Goal: Task Accomplishment & Management: Manage account settings

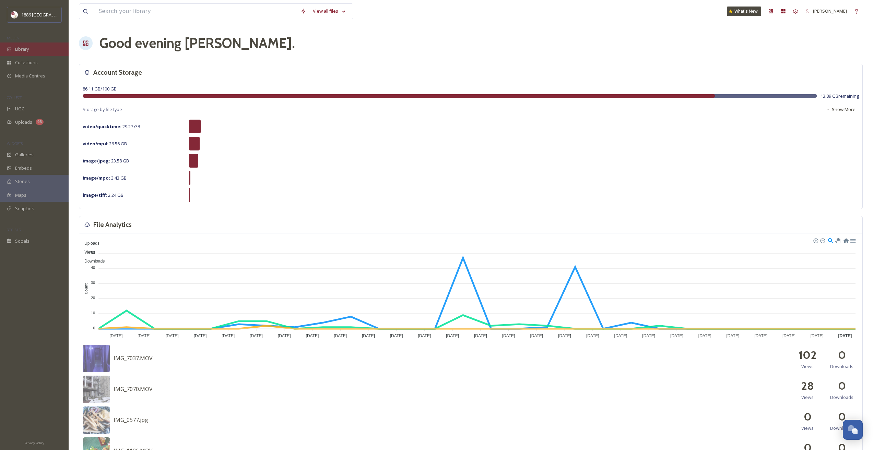
click at [26, 52] on span "Library" at bounding box center [22, 49] width 14 height 7
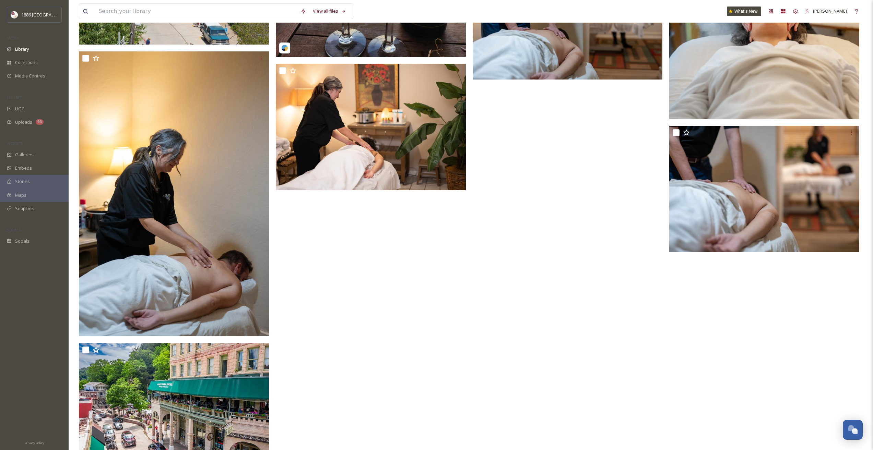
scroll to position [1113, 0]
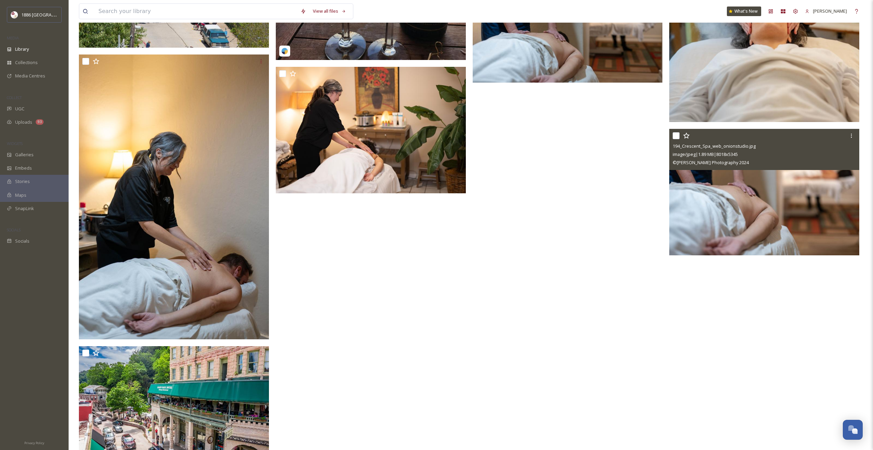
click at [679, 135] on input "checkbox" at bounding box center [676, 135] width 7 height 7
checkbox input "true"
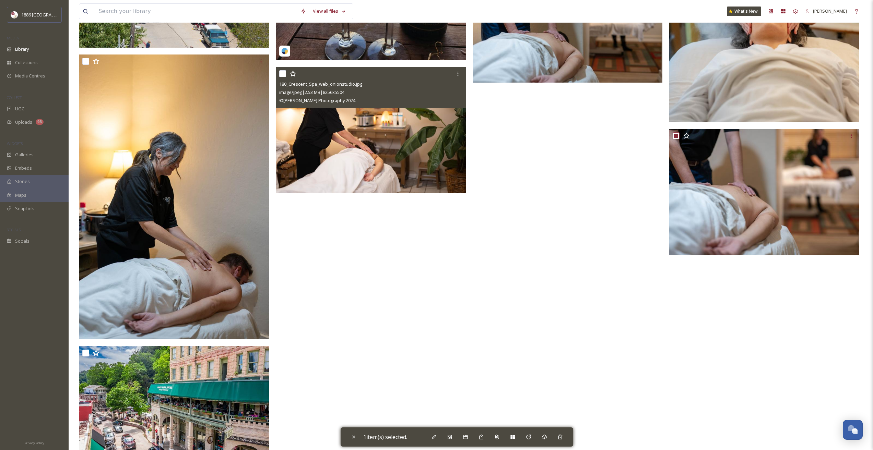
click at [284, 75] on input "checkbox" at bounding box center [282, 73] width 7 height 7
checkbox input "true"
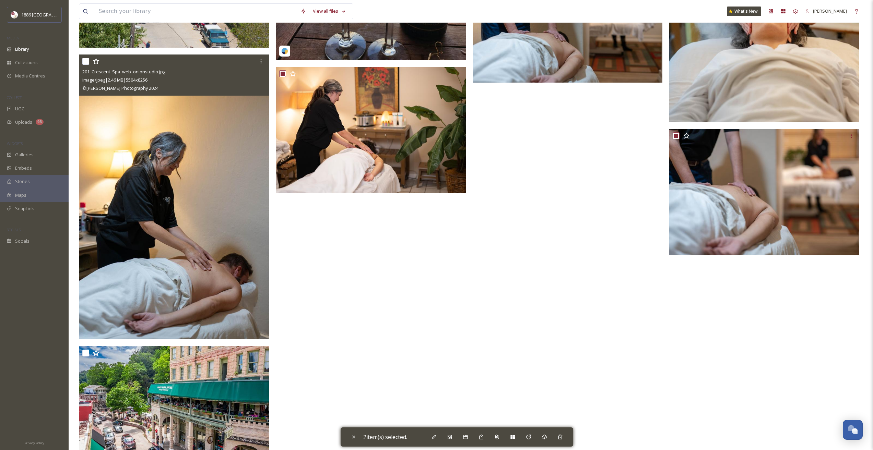
click at [84, 60] on input "checkbox" at bounding box center [85, 61] width 7 height 7
checkbox input "true"
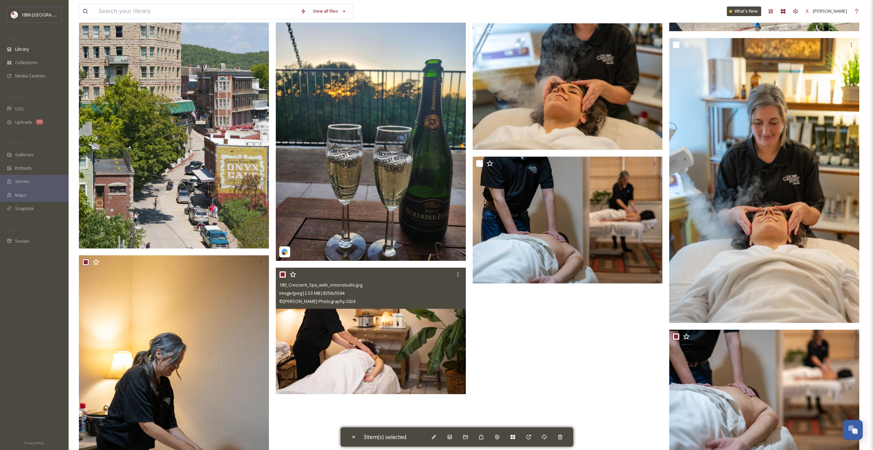
scroll to position [907, 0]
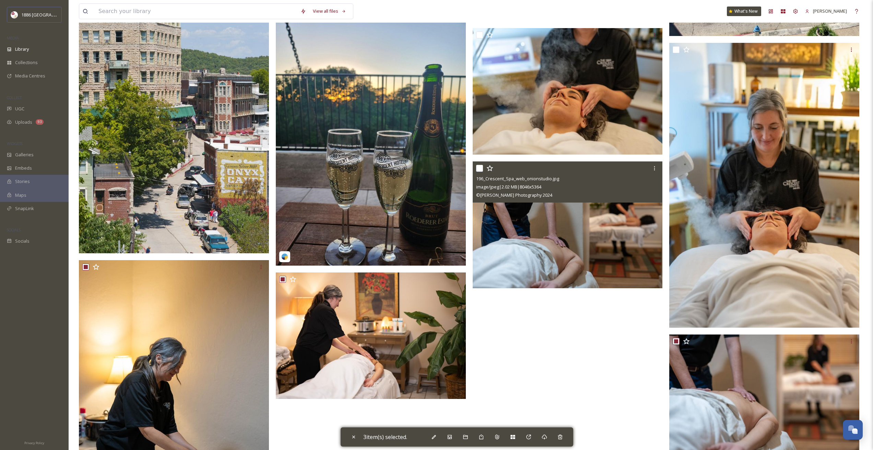
click at [480, 167] on input "checkbox" at bounding box center [479, 168] width 7 height 7
checkbox input "true"
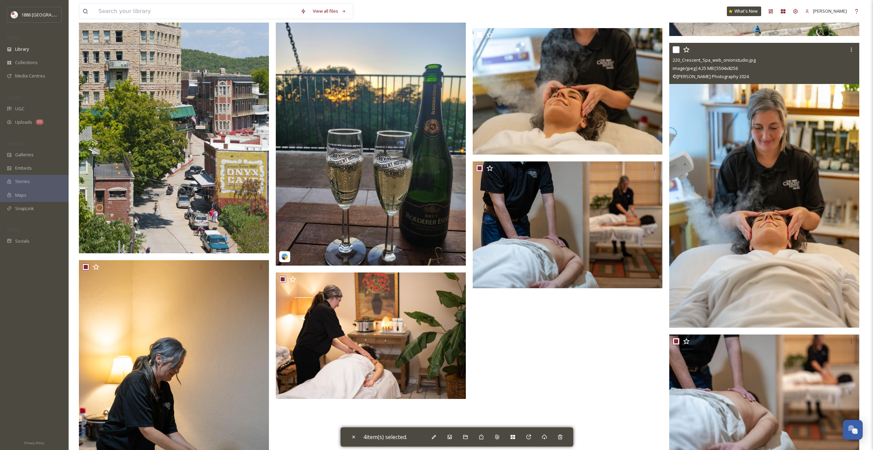
click at [675, 49] on input "checkbox" at bounding box center [676, 49] width 7 height 7
checkbox input "true"
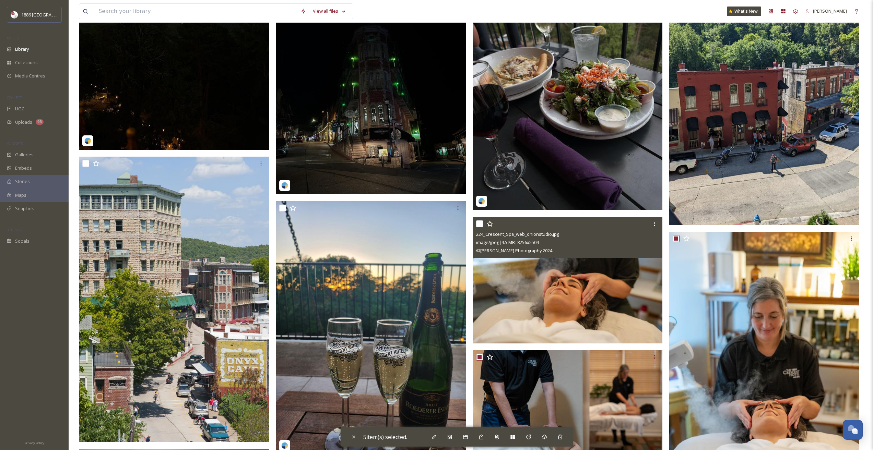
scroll to position [701, 0]
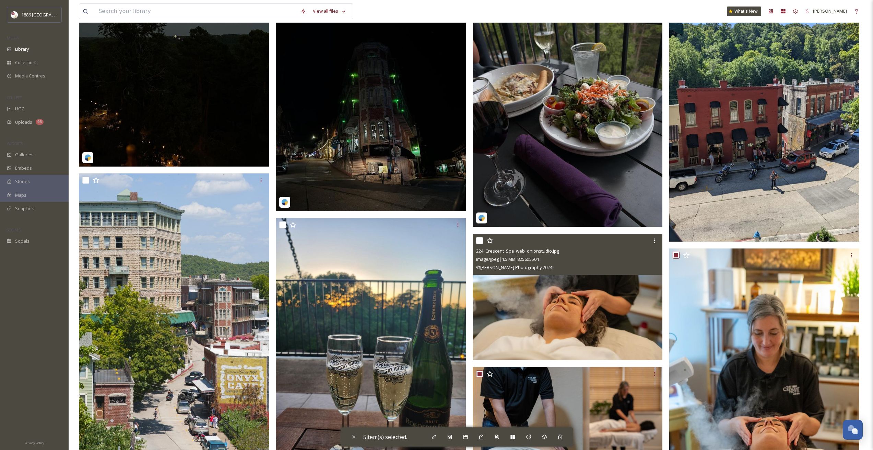
click at [480, 241] on input "checkbox" at bounding box center [479, 240] width 7 height 7
checkbox input "true"
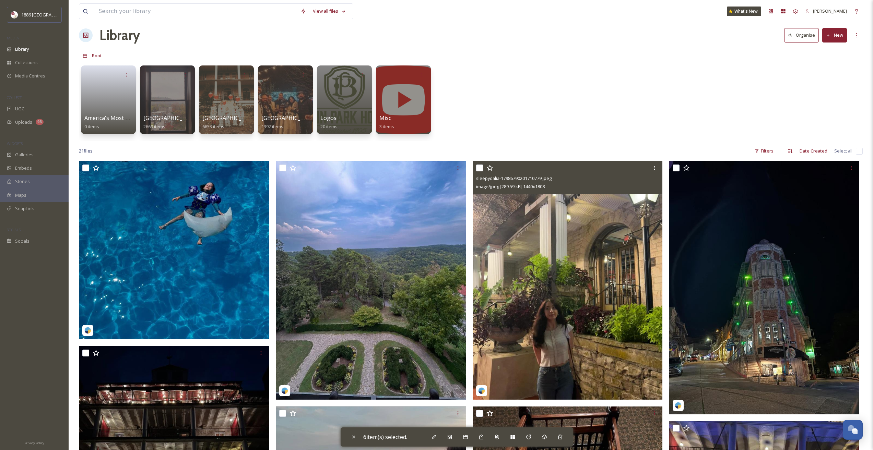
scroll to position [0, 0]
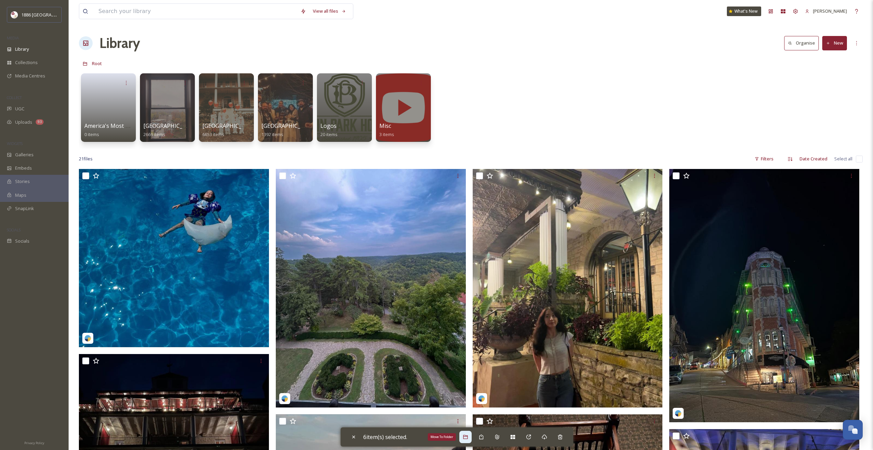
click at [463, 439] on div "Move To Folder" at bounding box center [465, 437] width 12 height 12
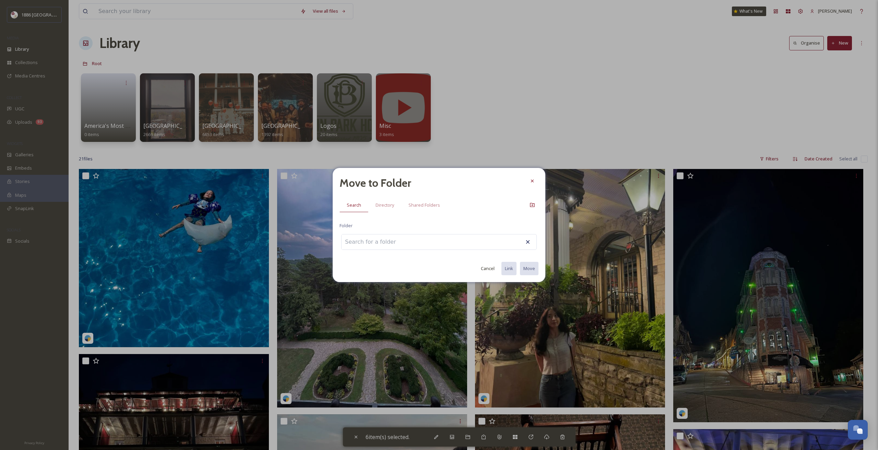
click at [378, 242] on input at bounding box center [379, 242] width 75 height 15
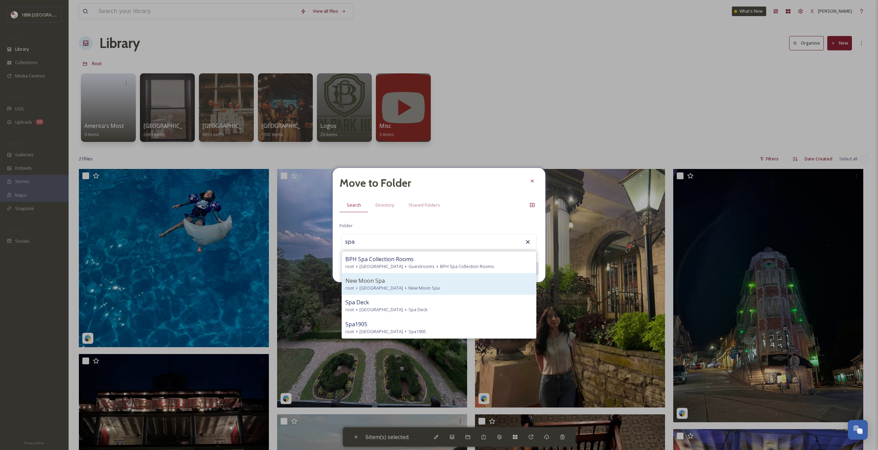
click at [403, 291] on icon at bounding box center [405, 288] width 5 height 5
type input "New Moon Spa"
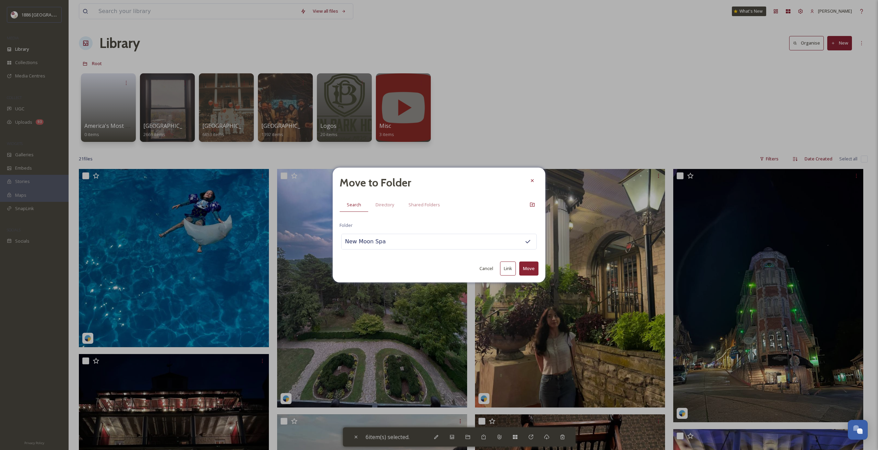
click at [532, 275] on button "Move" at bounding box center [528, 269] width 19 height 14
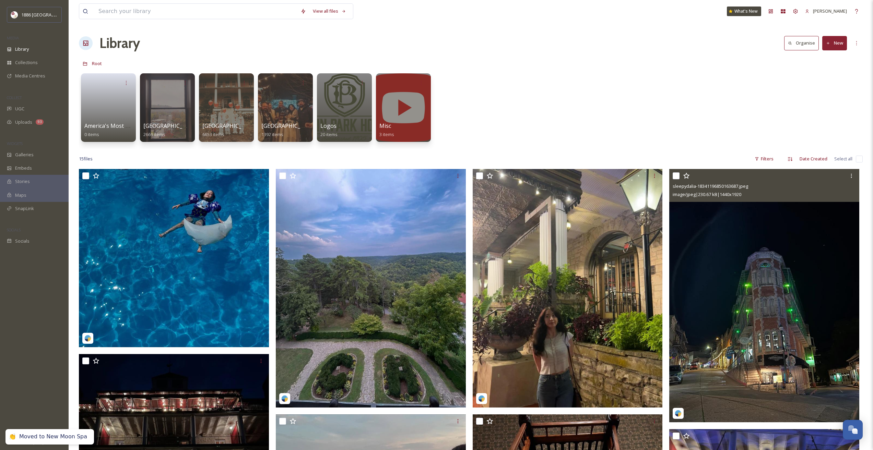
click at [678, 177] on input "checkbox" at bounding box center [676, 176] width 7 height 7
checkbox input "true"
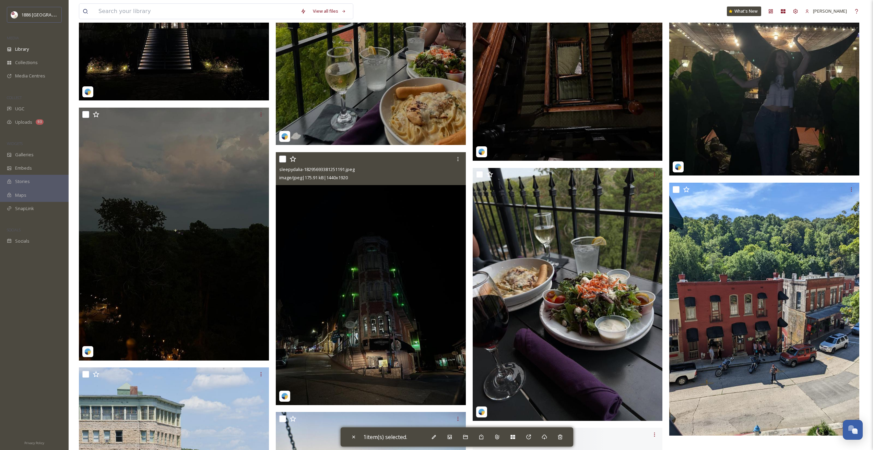
scroll to position [549, 0]
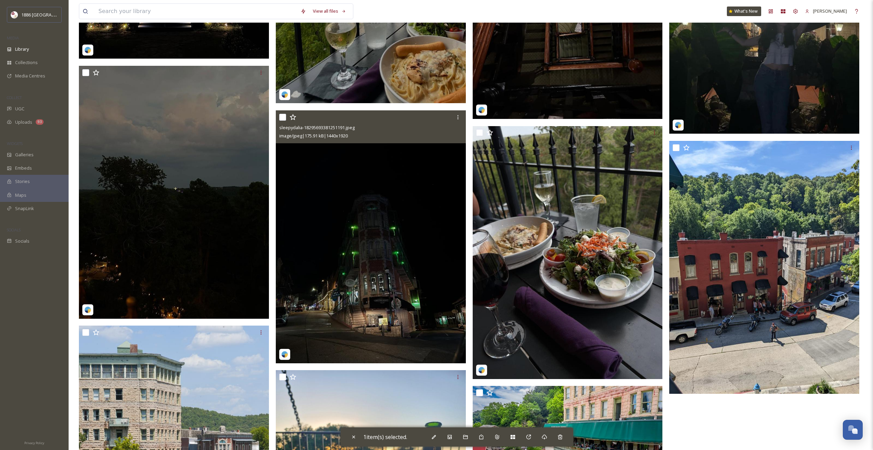
click at [279, 117] on input "checkbox" at bounding box center [282, 117] width 7 height 7
checkbox input "true"
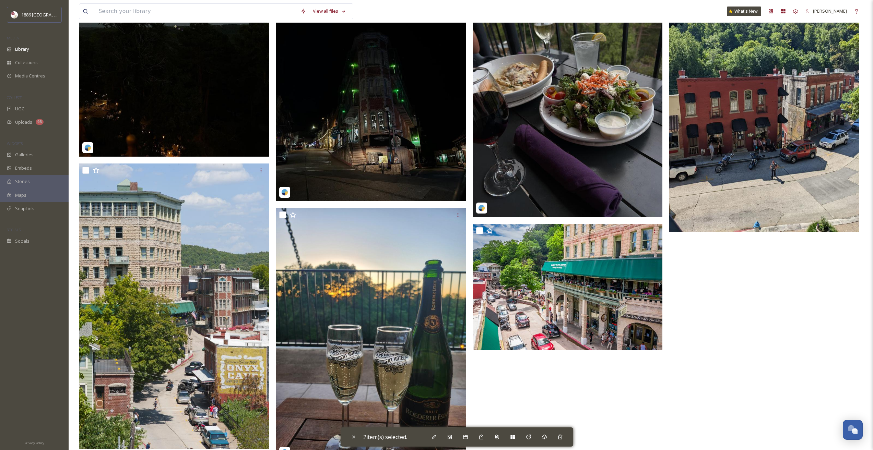
scroll to position [720, 0]
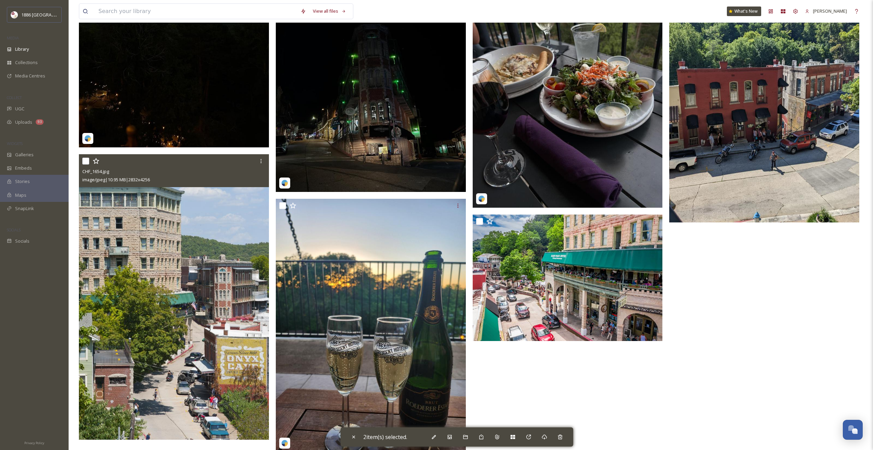
click at [85, 159] on input "checkbox" at bounding box center [85, 161] width 7 height 7
checkbox input "true"
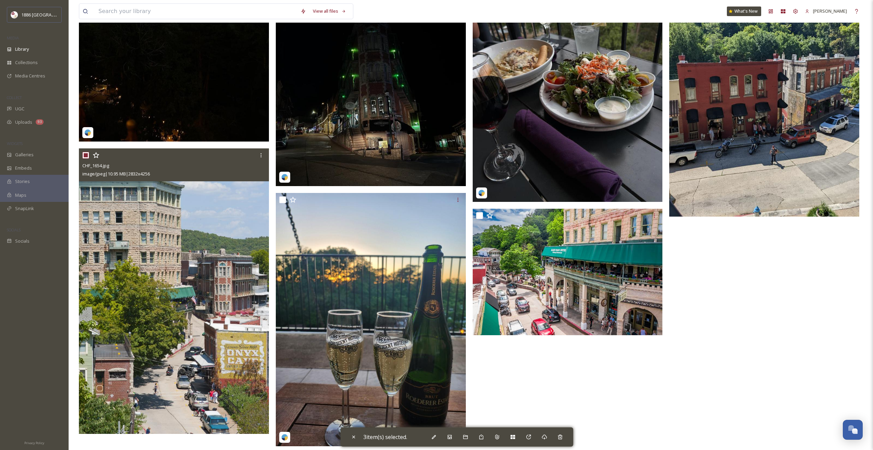
scroll to position [734, 0]
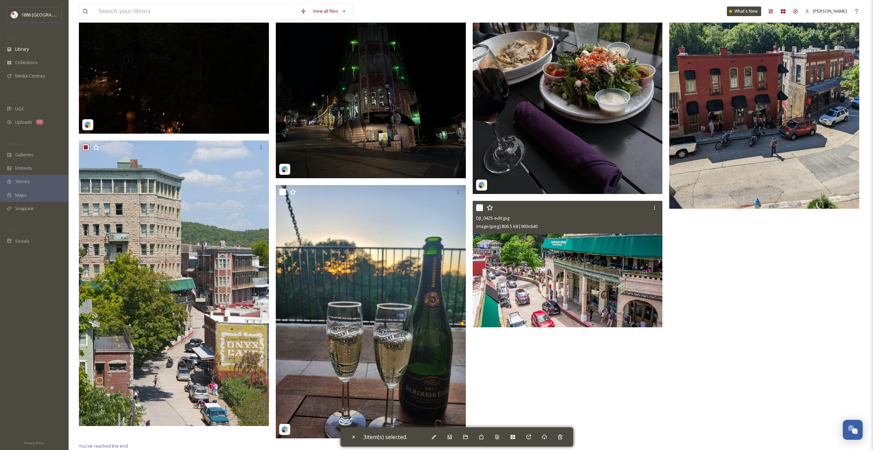
click at [479, 211] on input "checkbox" at bounding box center [479, 207] width 7 height 7
checkbox input "true"
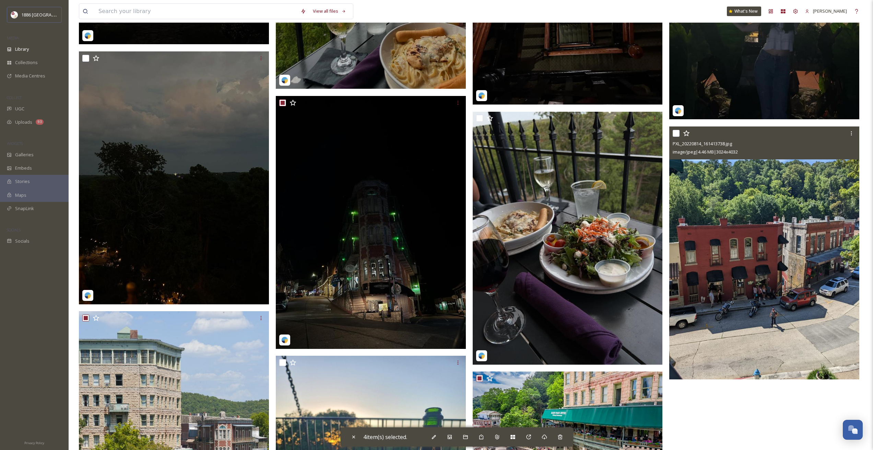
scroll to position [563, 0]
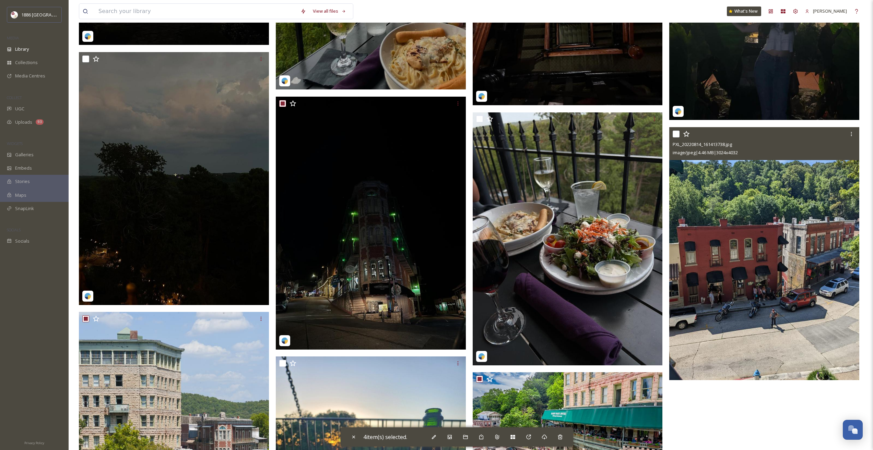
click at [680, 133] on div at bounding box center [765, 134] width 185 height 12
click at [677, 133] on input "checkbox" at bounding box center [676, 134] width 7 height 7
checkbox input "true"
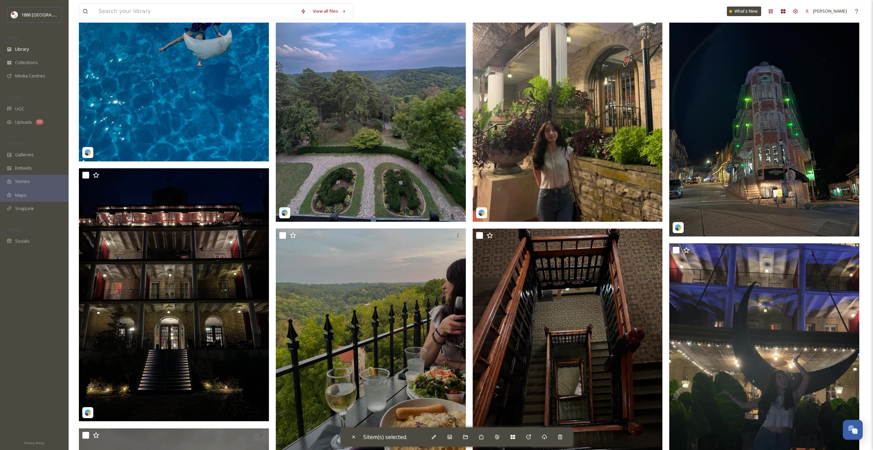
scroll to position [185, 0]
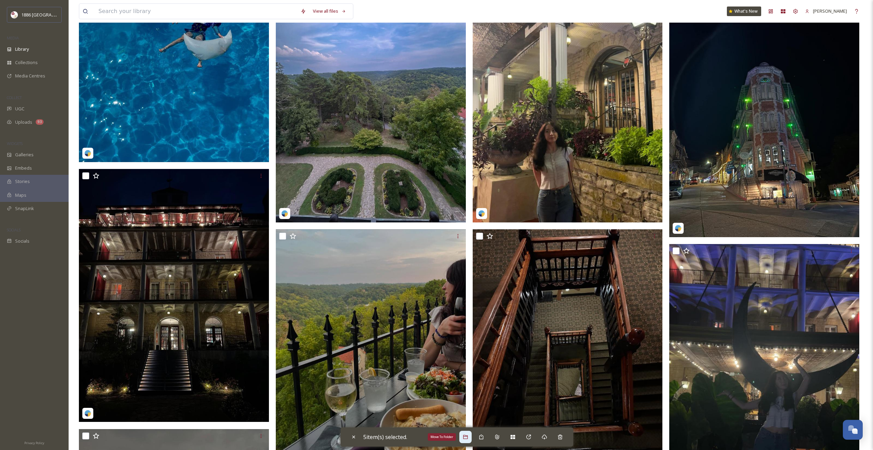
click at [467, 437] on icon at bounding box center [465, 437] width 4 height 4
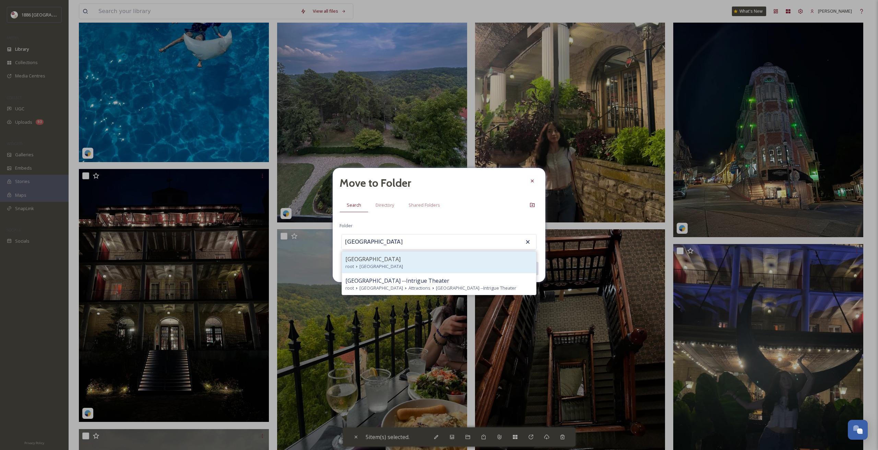
click at [418, 265] on div "root [GEOGRAPHIC_DATA]" at bounding box center [438, 266] width 187 height 7
type input "[GEOGRAPHIC_DATA]"
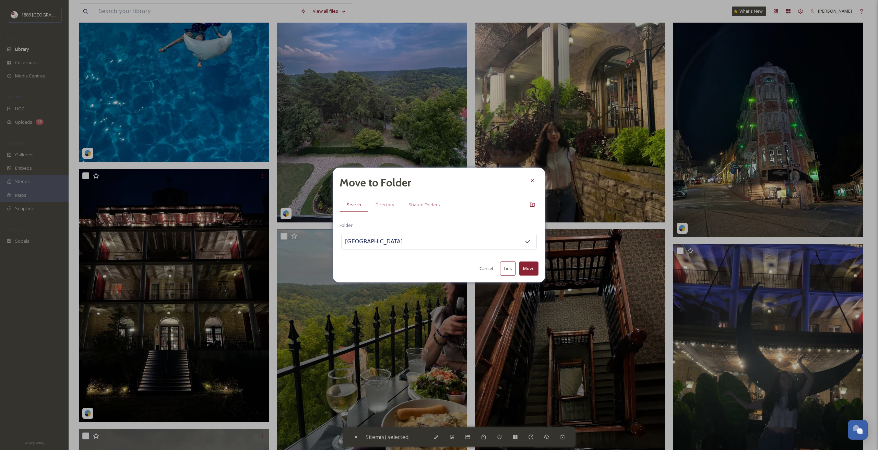
click at [526, 267] on button "Move" at bounding box center [528, 269] width 19 height 14
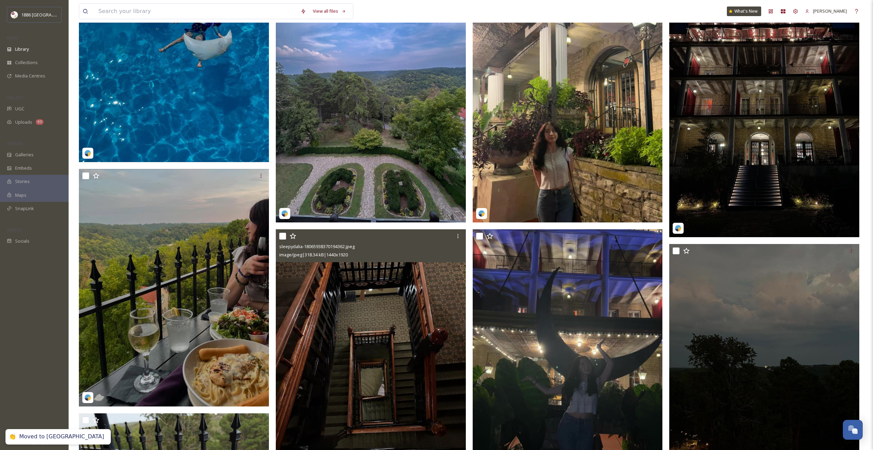
click at [284, 235] on input "checkbox" at bounding box center [282, 236] width 7 height 7
checkbox input "true"
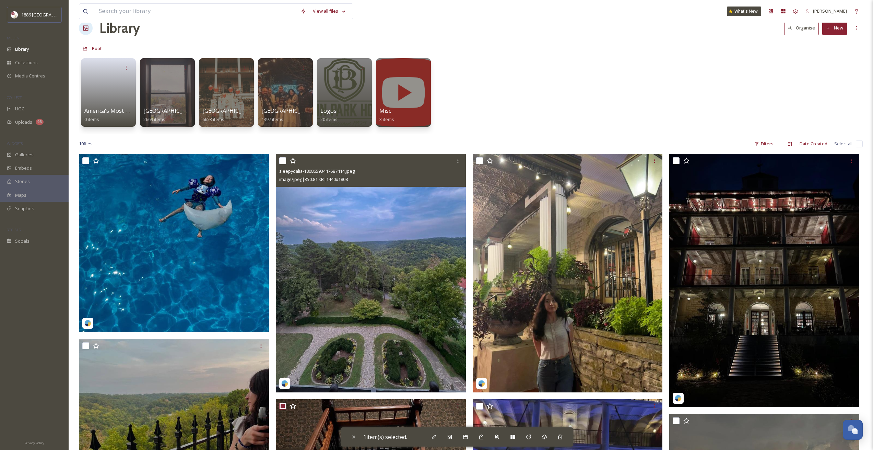
scroll to position [0, 0]
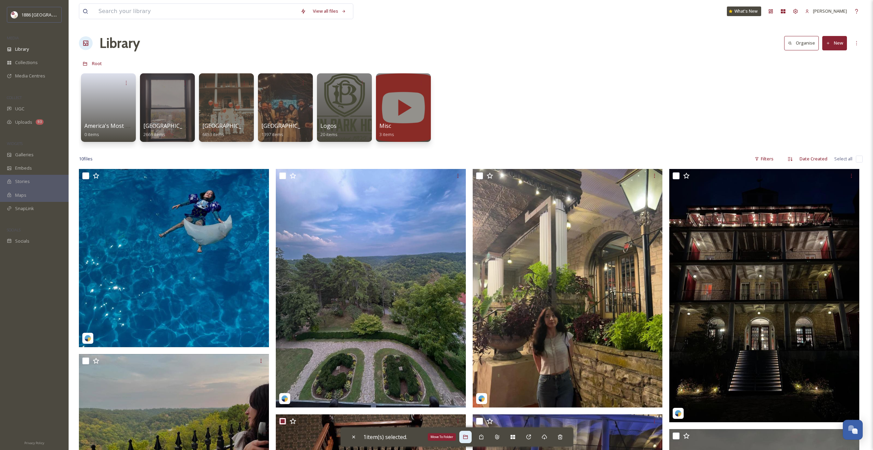
click at [465, 437] on icon at bounding box center [465, 437] width 5 height 5
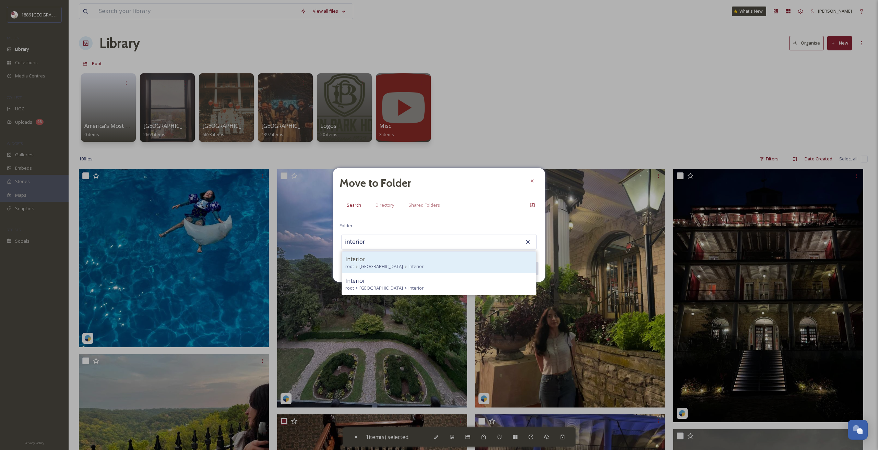
click at [398, 261] on div "Interior" at bounding box center [438, 259] width 187 height 8
type input "Interior"
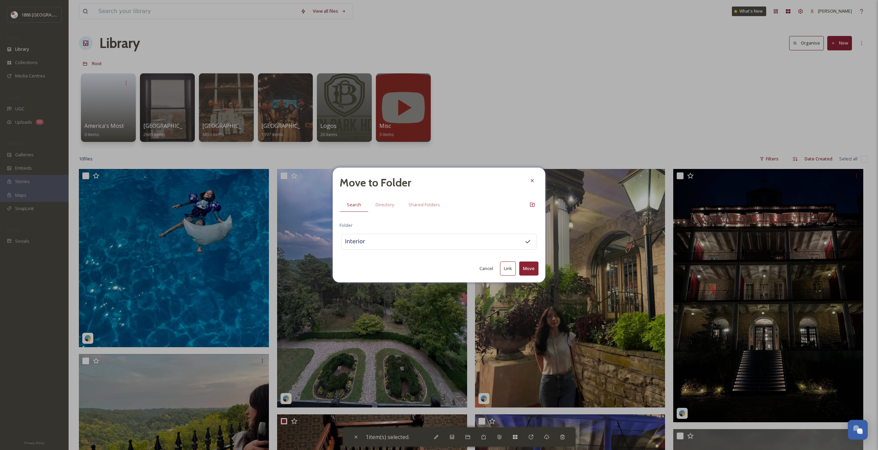
click at [534, 272] on button "Move" at bounding box center [528, 269] width 19 height 14
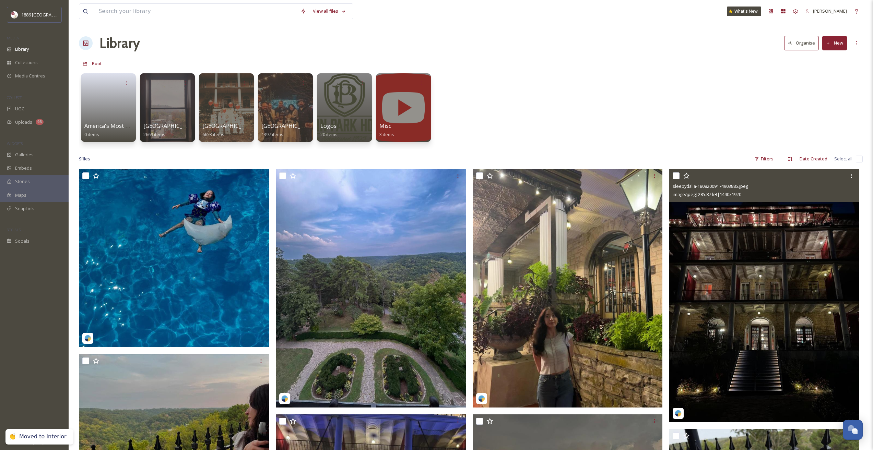
click at [676, 177] on input "checkbox" at bounding box center [676, 176] width 7 height 7
checkbox input "true"
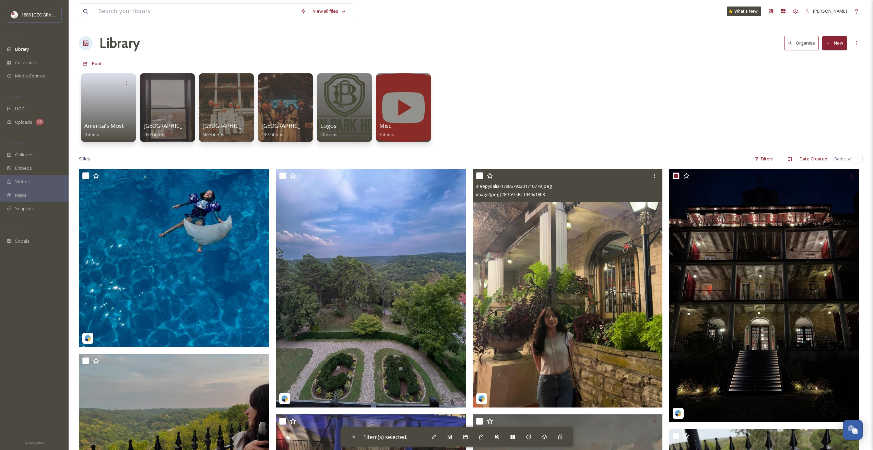
click at [478, 176] on input "checkbox" at bounding box center [479, 176] width 7 height 7
checkbox input "true"
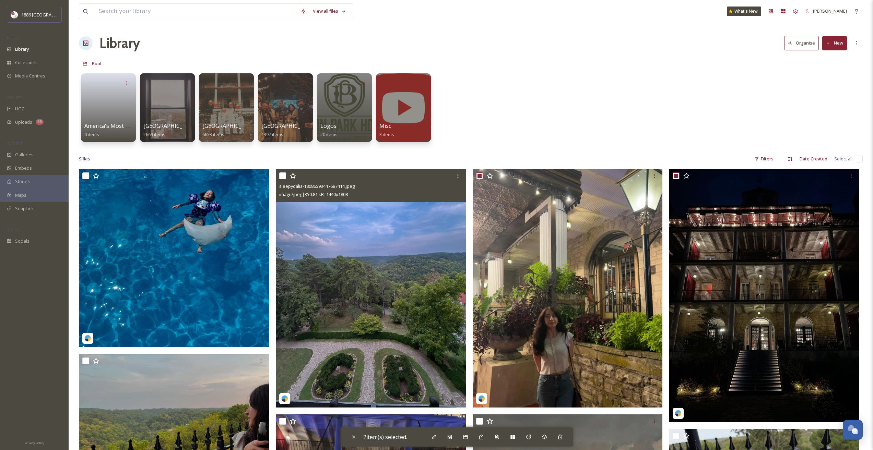
click at [285, 175] on input "checkbox" at bounding box center [282, 176] width 7 height 7
checkbox input "true"
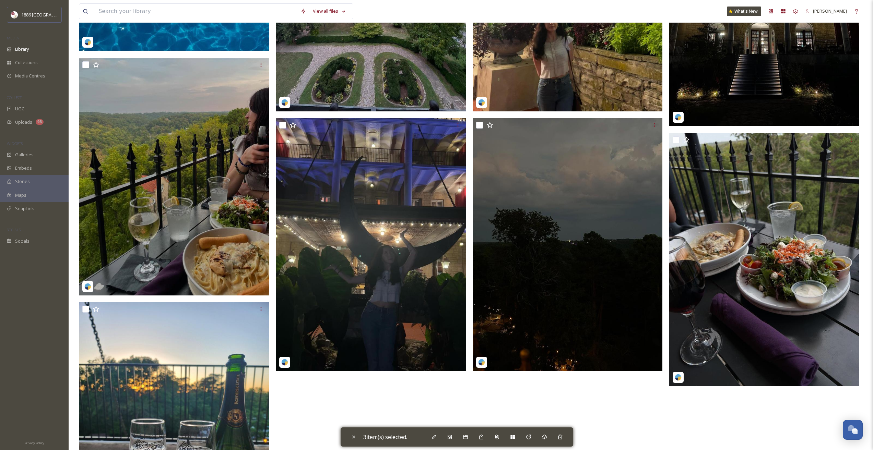
scroll to position [343, 0]
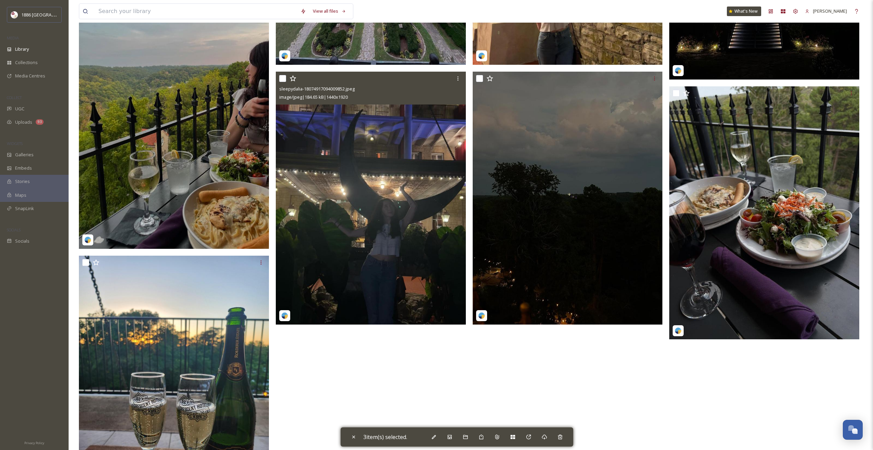
click at [284, 79] on input "checkbox" at bounding box center [282, 78] width 7 height 7
checkbox input "true"
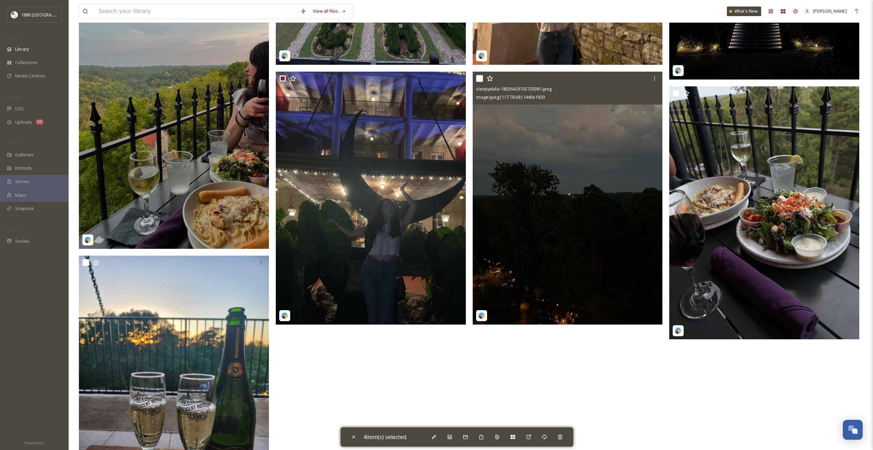
click at [482, 78] on input "checkbox" at bounding box center [479, 78] width 7 height 7
checkbox input "true"
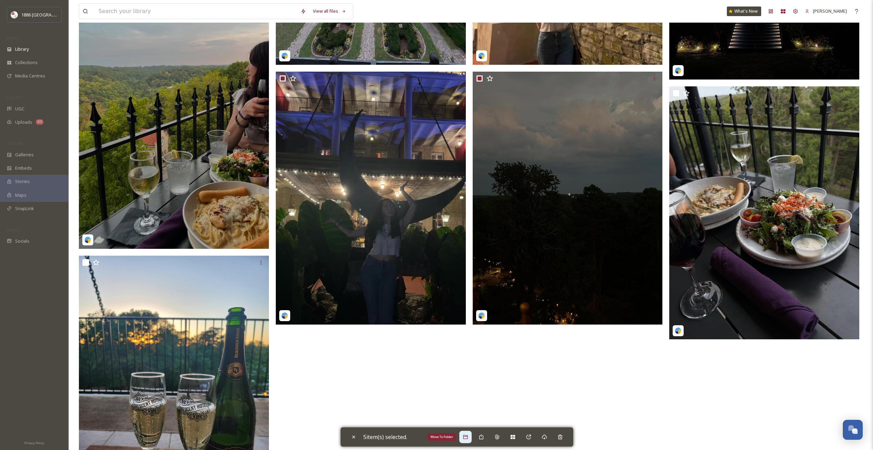
click at [463, 436] on div "Move To Folder" at bounding box center [465, 437] width 12 height 12
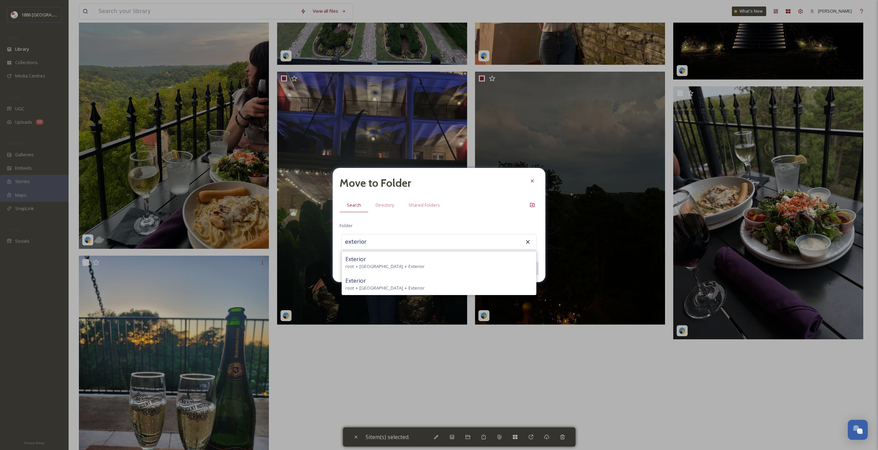
drag, startPoint x: 375, startPoint y: 258, endPoint x: 392, endPoint y: 259, distance: 17.9
click at [375, 258] on div "Exterior" at bounding box center [438, 259] width 187 height 8
type input "Exterior"
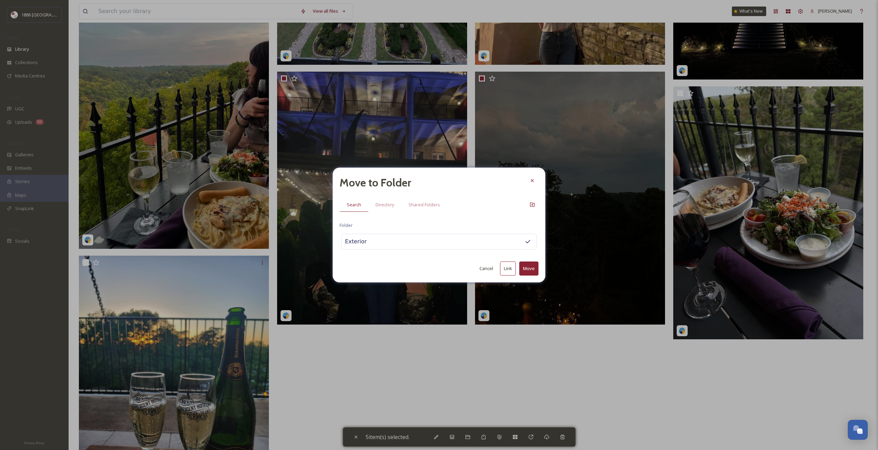
click at [537, 270] on button "Move" at bounding box center [528, 269] width 19 height 14
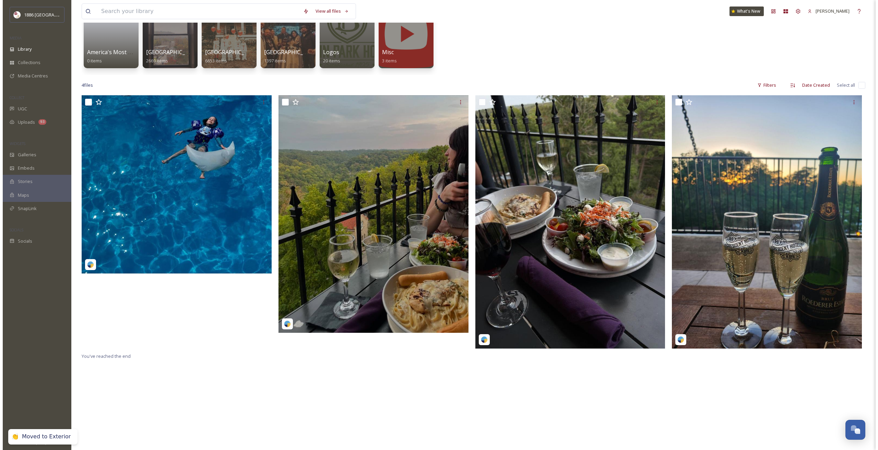
scroll to position [66, 0]
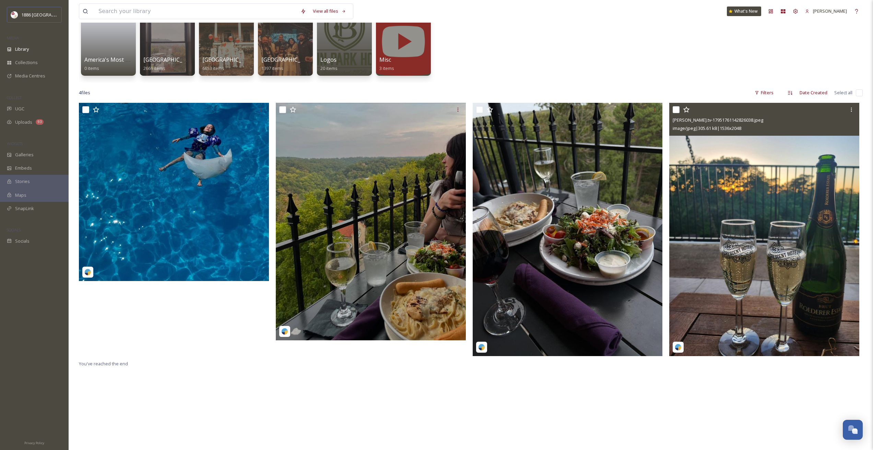
click at [676, 110] on input "checkbox" at bounding box center [676, 109] width 7 height 7
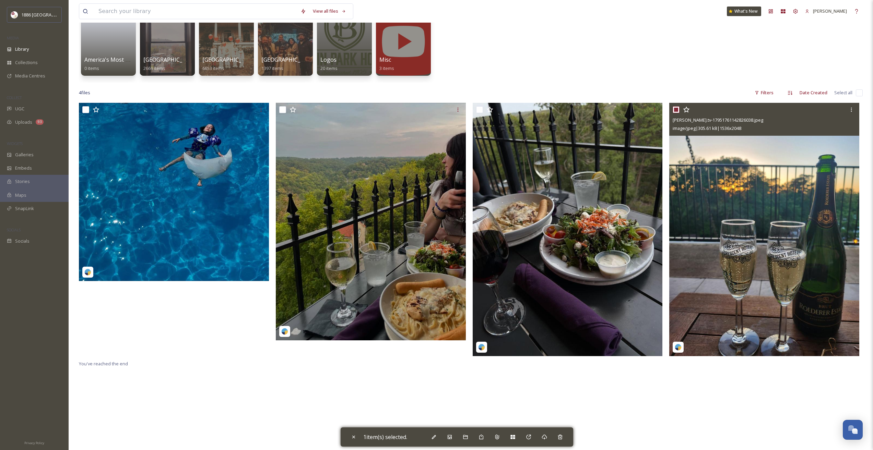
click at [676, 110] on input "checkbox" at bounding box center [676, 109] width 7 height 7
checkbox input "false"
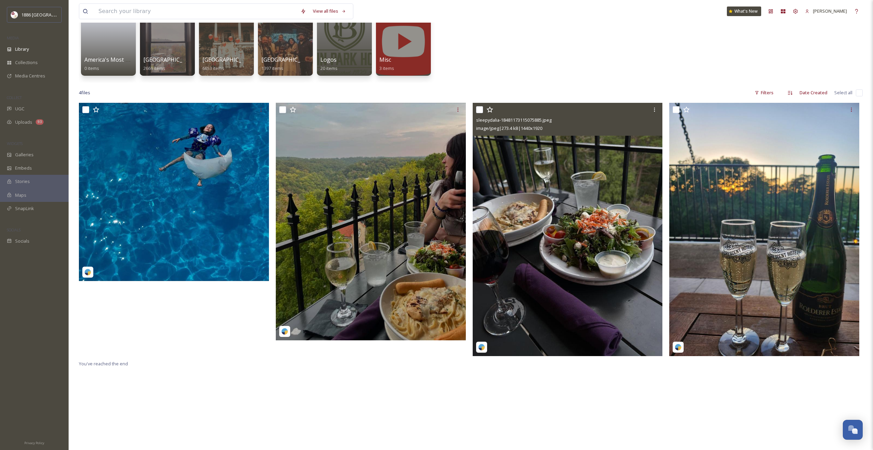
click at [478, 111] on input "checkbox" at bounding box center [479, 109] width 7 height 7
checkbox input "true"
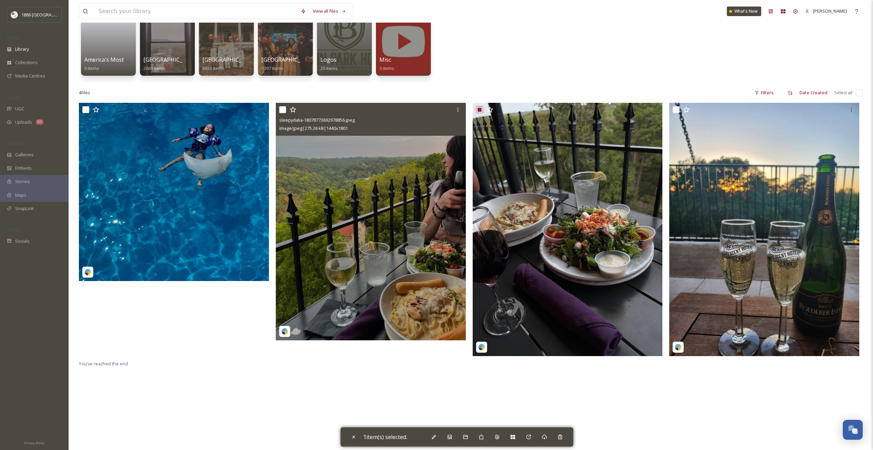
click at [279, 109] on input "checkbox" at bounding box center [282, 109] width 7 height 7
checkbox input "true"
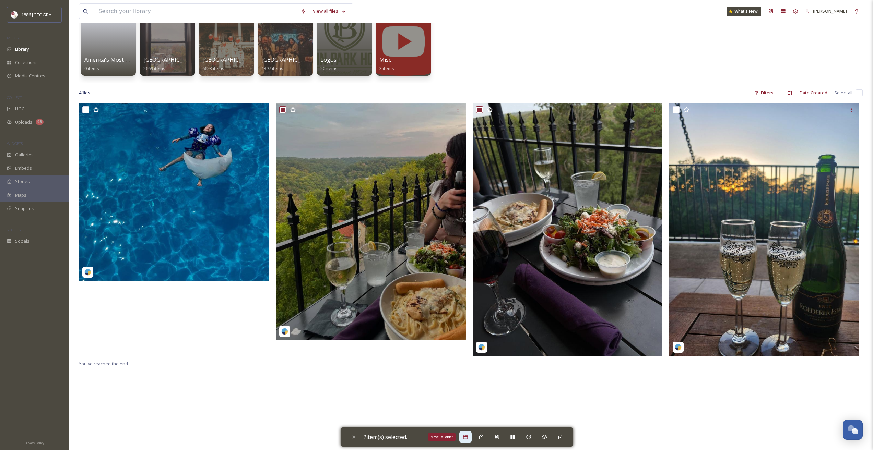
click at [467, 438] on icon at bounding box center [465, 437] width 5 height 5
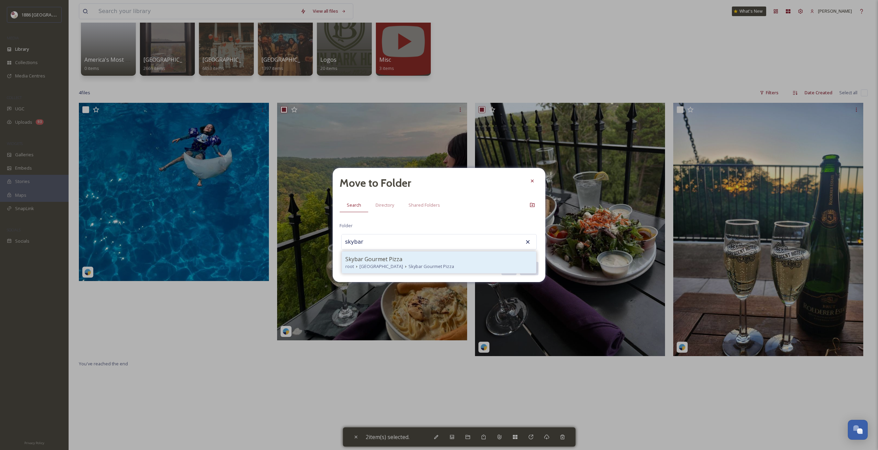
click at [385, 262] on span "Skybar Gourmet Pizza" at bounding box center [373, 259] width 57 height 8
type input "Skybar Gourmet Pizza"
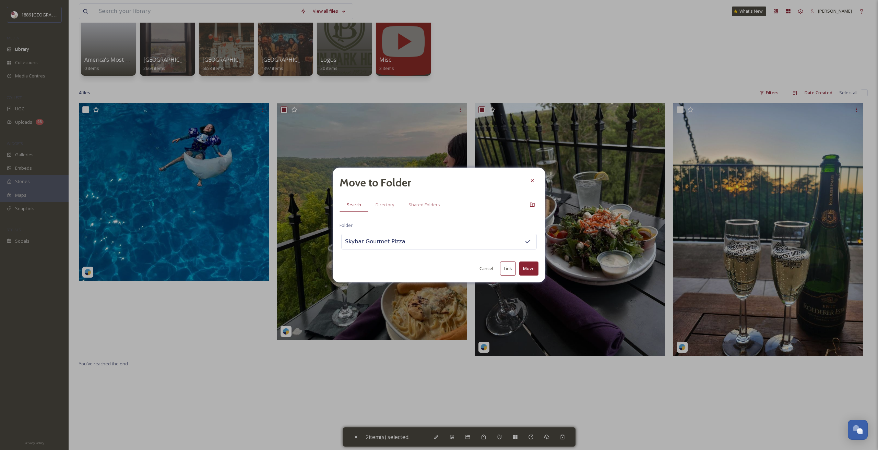
click at [529, 270] on button "Move" at bounding box center [528, 269] width 19 height 14
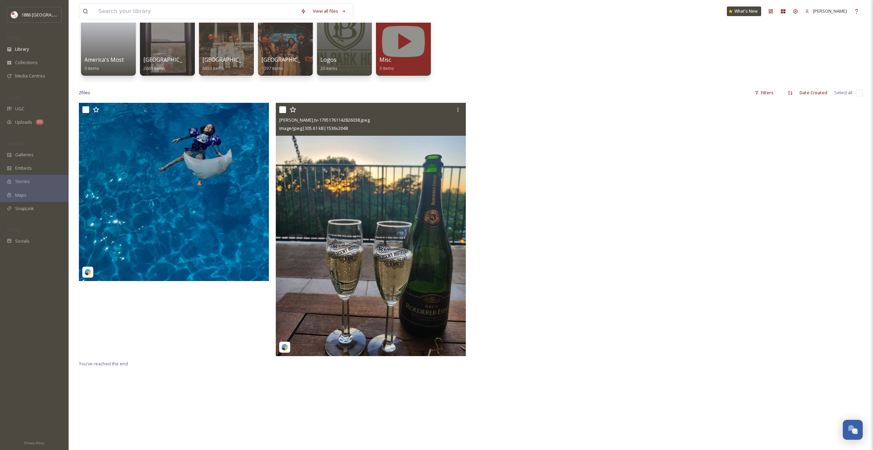
click at [285, 111] on input "checkbox" at bounding box center [282, 109] width 7 height 7
checkbox input "true"
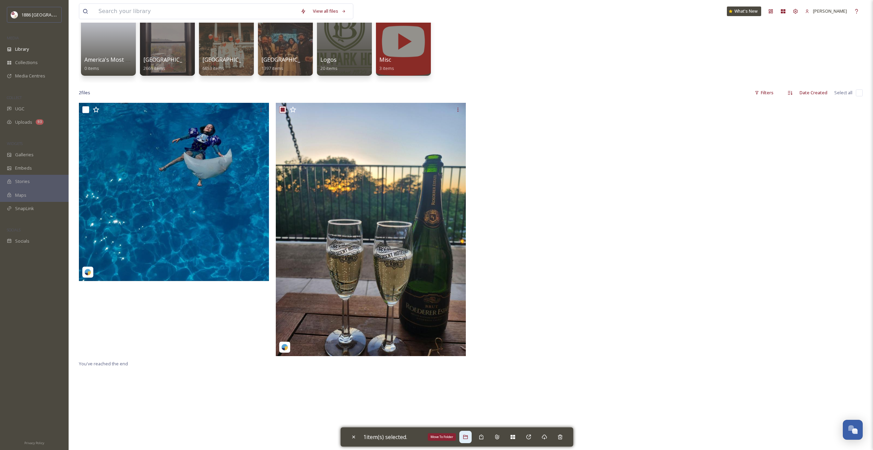
click at [467, 440] on div "Move To Folder" at bounding box center [465, 437] width 12 height 12
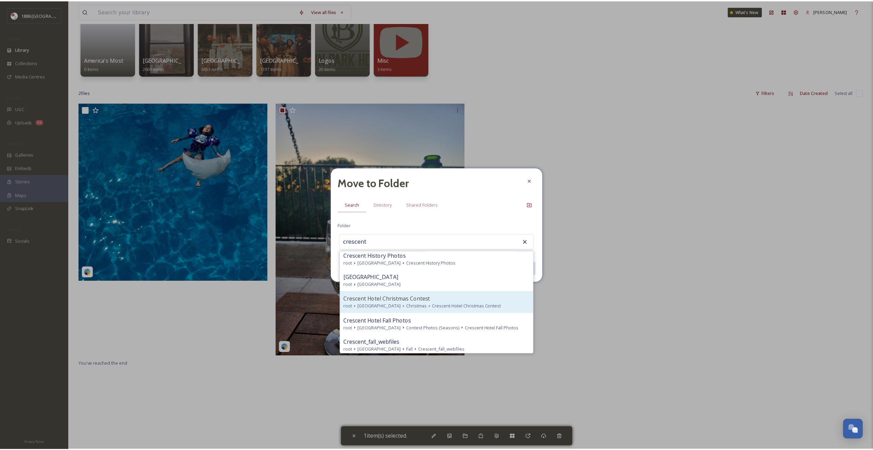
scroll to position [0, 0]
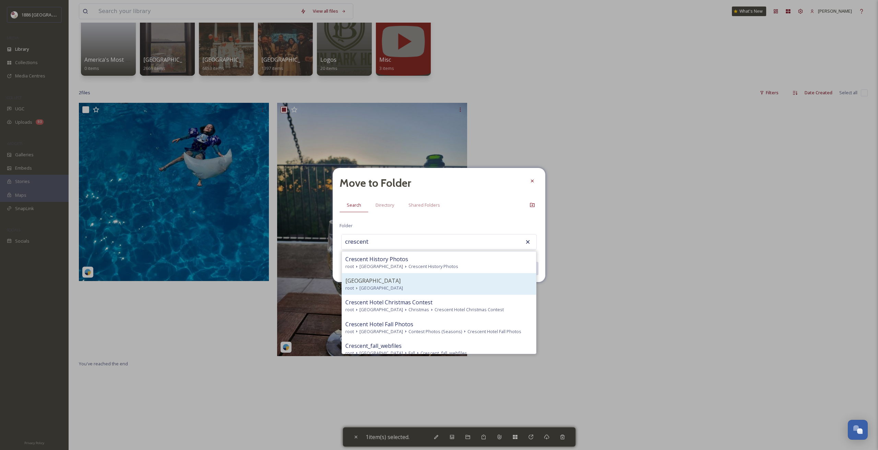
click at [387, 278] on div "[GEOGRAPHIC_DATA]" at bounding box center [438, 281] width 187 height 8
type input "[GEOGRAPHIC_DATA]"
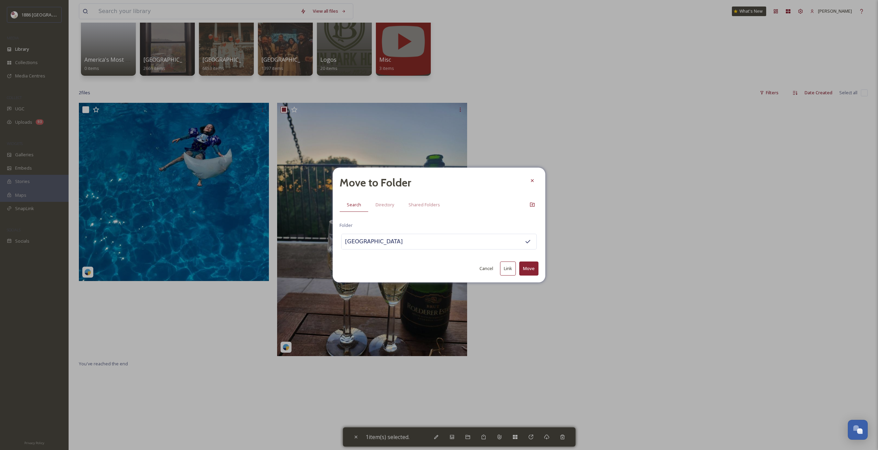
click at [533, 270] on button "Move" at bounding box center [528, 269] width 19 height 14
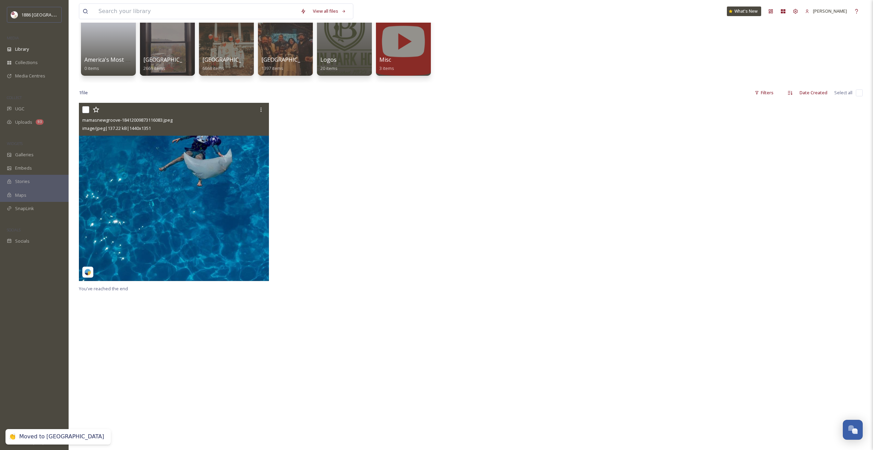
click at [88, 107] on input "checkbox" at bounding box center [85, 109] width 7 height 7
checkbox input "true"
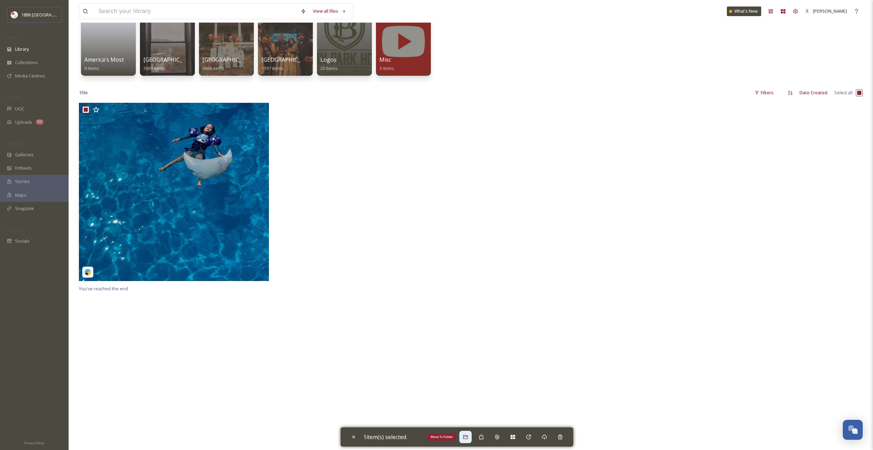
click at [470, 441] on div "Move To Folder" at bounding box center [465, 437] width 12 height 12
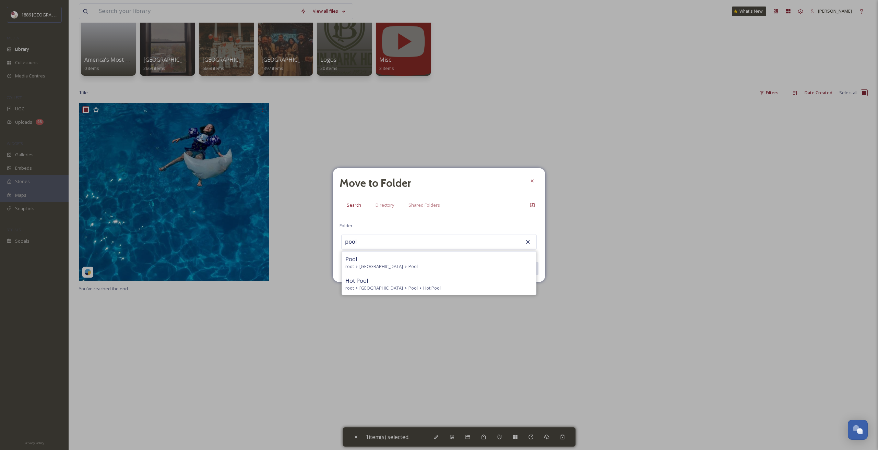
click at [377, 266] on span "[GEOGRAPHIC_DATA]" at bounding box center [382, 266] width 44 height 7
type input "Pool"
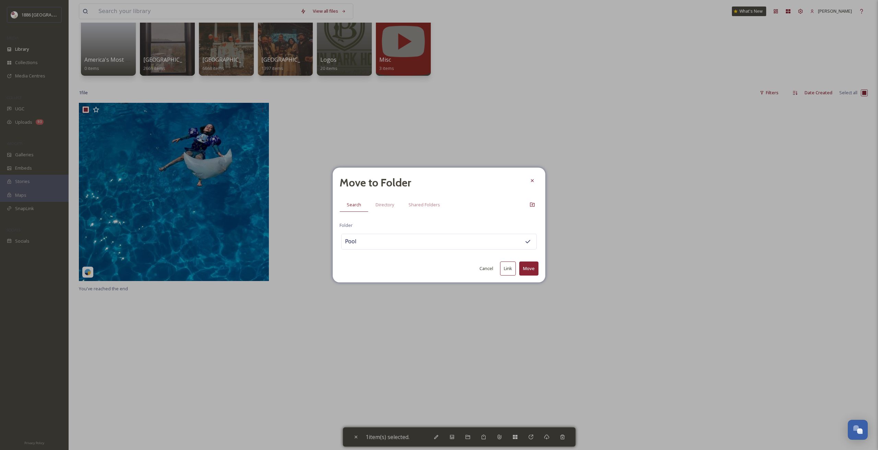
click at [529, 266] on button "Move" at bounding box center [528, 269] width 19 height 14
checkbox input "false"
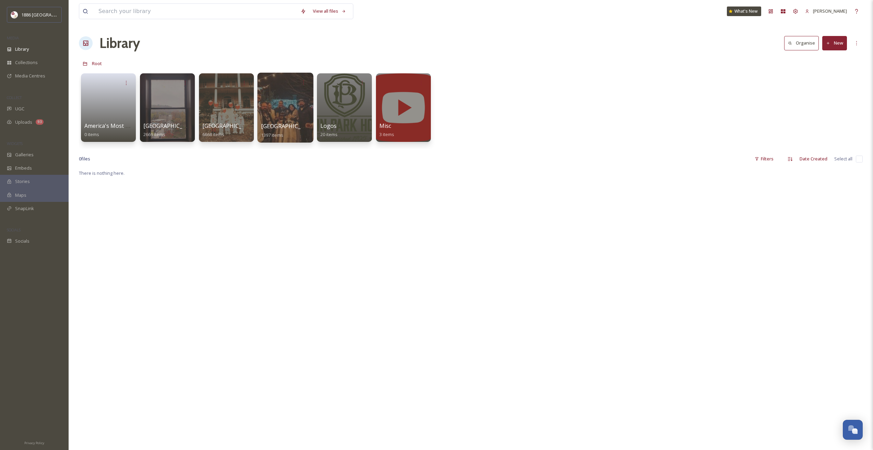
click at [284, 101] on div at bounding box center [285, 108] width 56 height 70
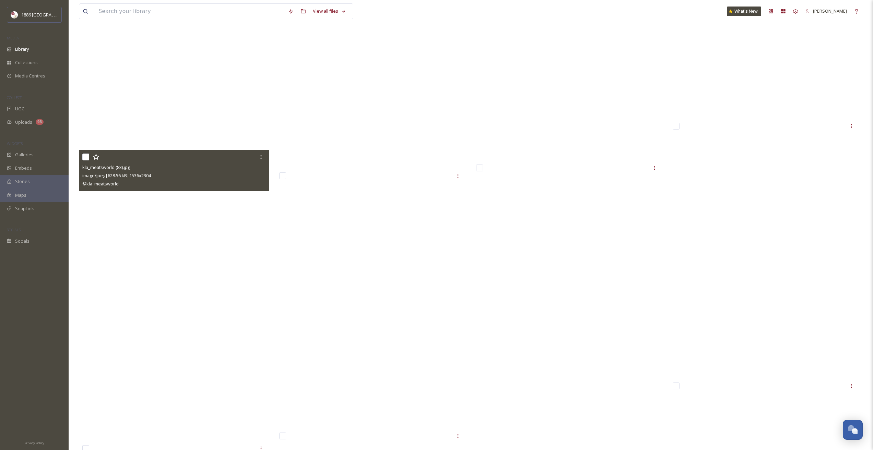
scroll to position [1510, 0]
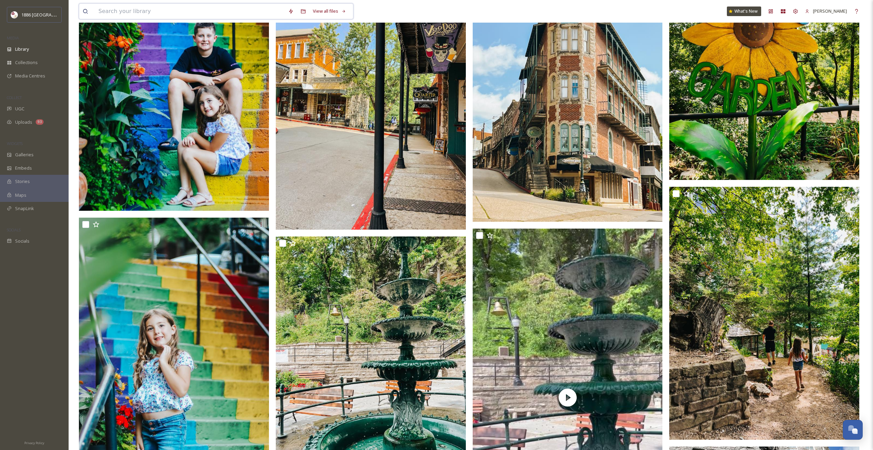
click at [140, 10] on input at bounding box center [190, 11] width 190 height 15
type input "fall"
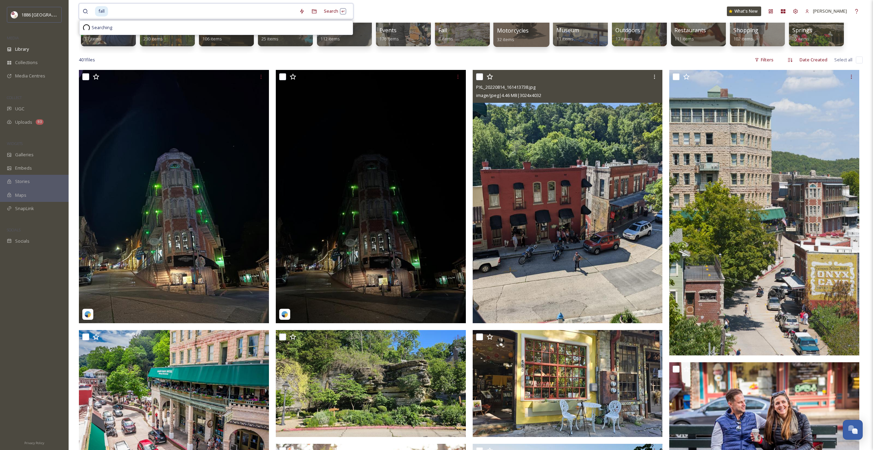
scroll to position [0, 0]
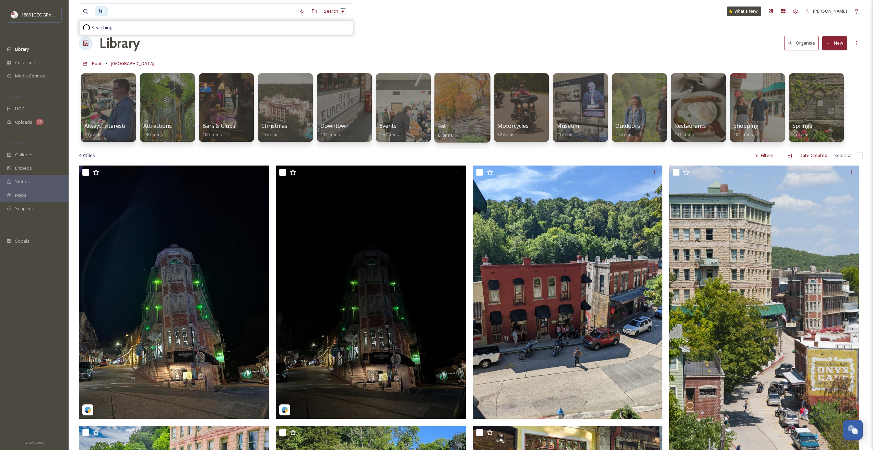
click at [469, 91] on div at bounding box center [462, 108] width 56 height 70
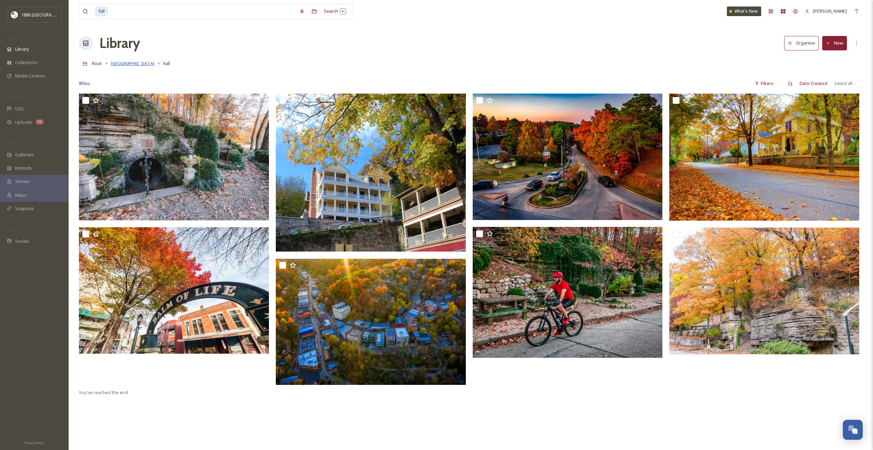
click at [130, 62] on span "[GEOGRAPHIC_DATA]" at bounding box center [133, 63] width 44 height 6
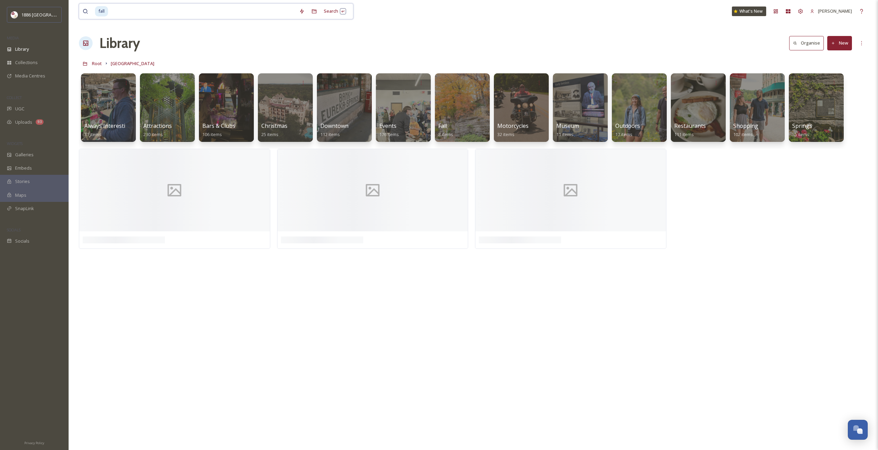
click at [126, 12] on input at bounding box center [202, 11] width 187 height 15
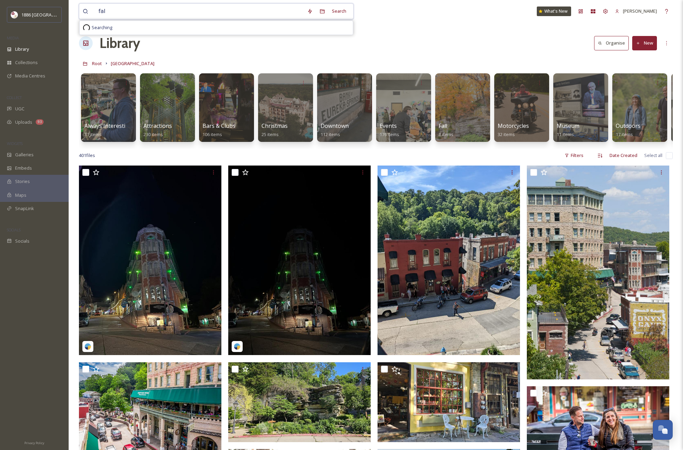
click at [131, 8] on input "fal" at bounding box center [199, 11] width 209 height 15
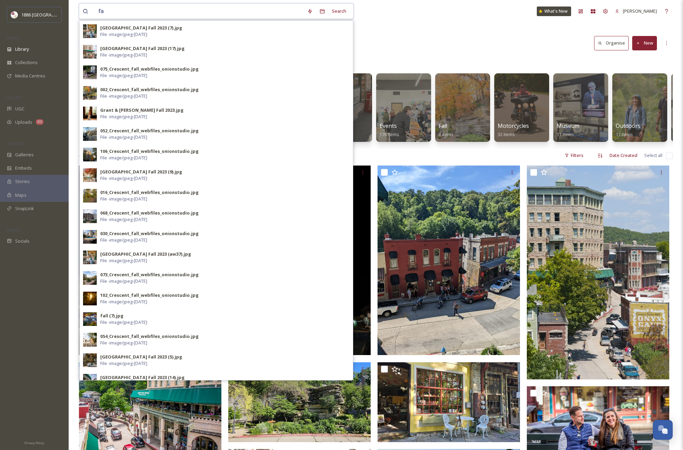
type input "f"
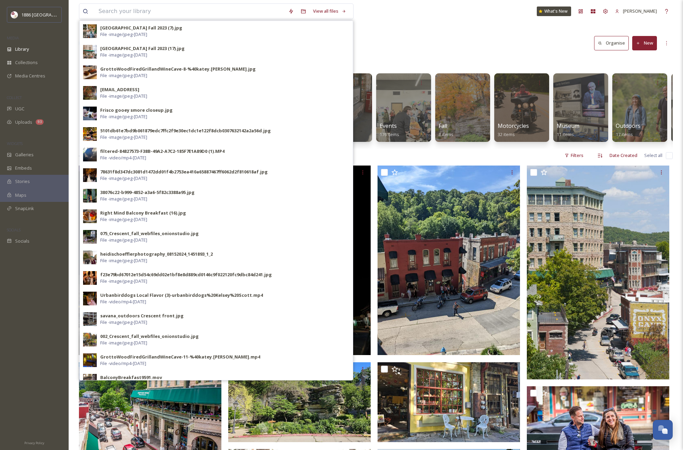
click at [523, 40] on div "Library Organise New" at bounding box center [376, 43] width 594 height 21
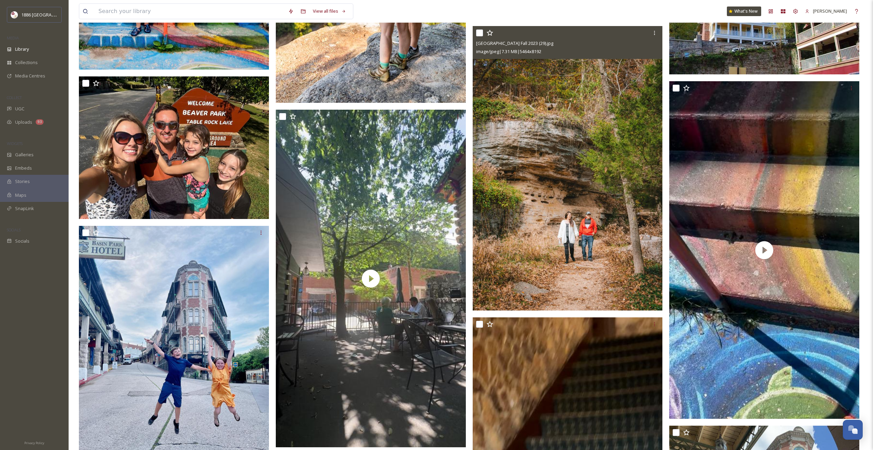
scroll to position [4529, 0]
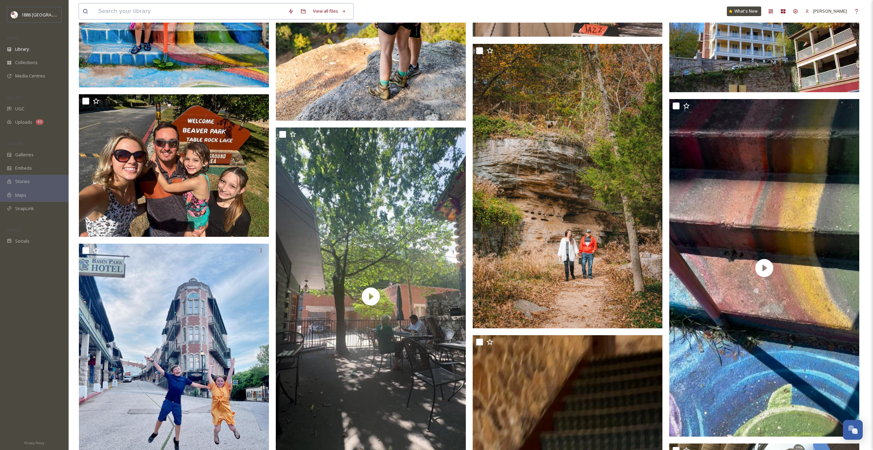
click at [188, 10] on input at bounding box center [190, 11] width 190 height 15
type input "bikes"
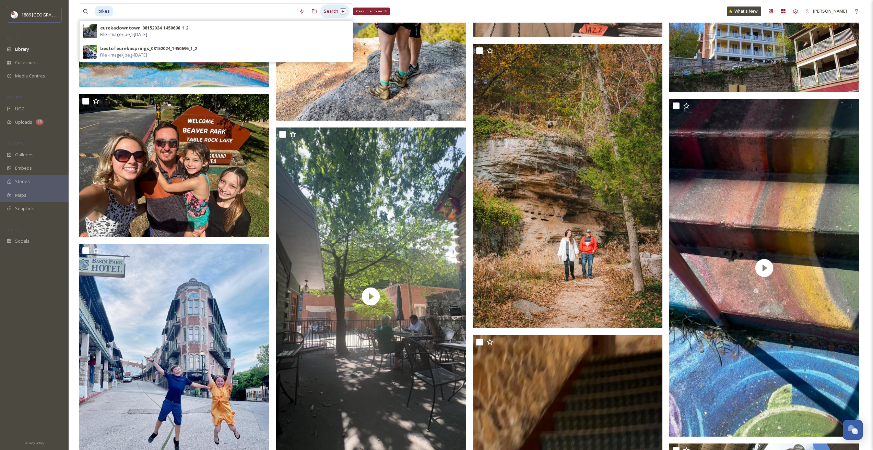
click at [327, 8] on div "Search Press Enter to search" at bounding box center [334, 10] width 29 height 13
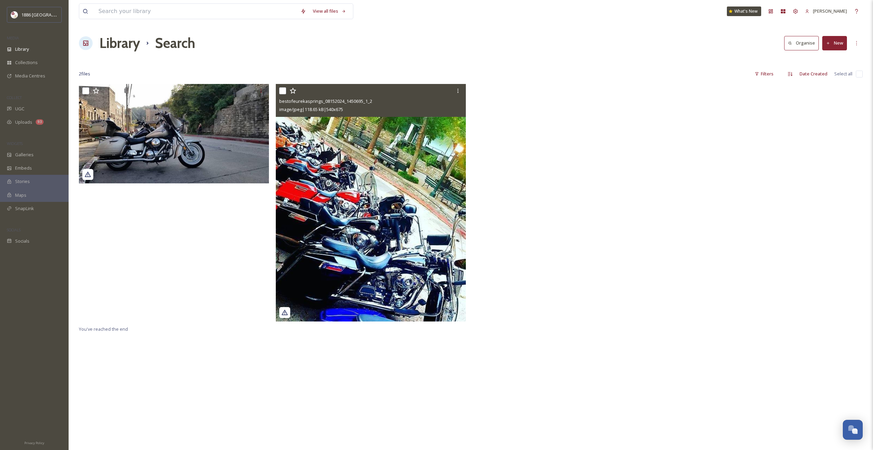
click at [332, 192] on img at bounding box center [371, 203] width 190 height 238
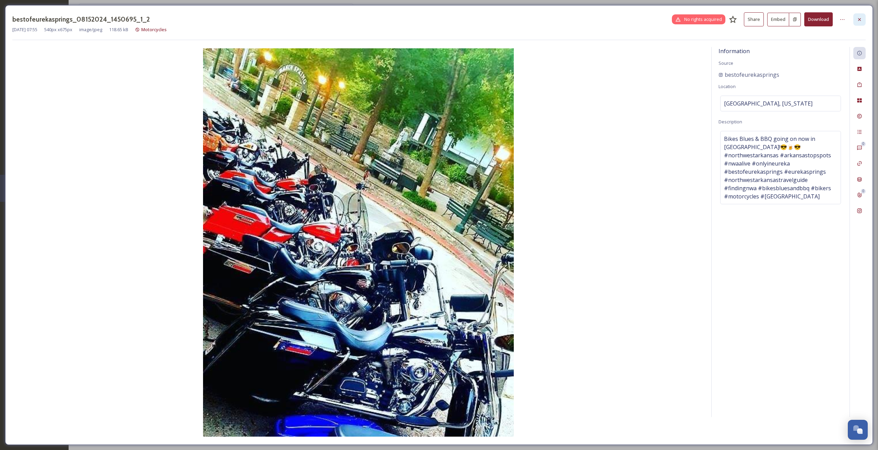
click at [866, 19] on div at bounding box center [860, 19] width 12 height 12
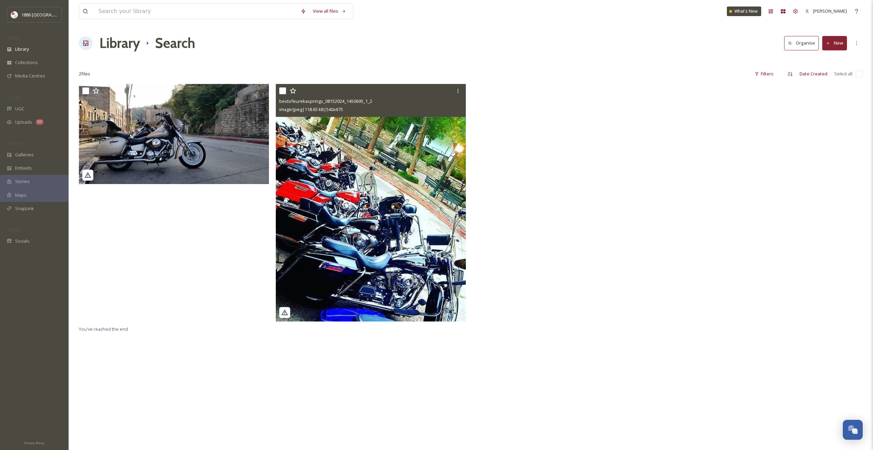
click at [123, 41] on h1 "Library" at bounding box center [119, 43] width 40 height 21
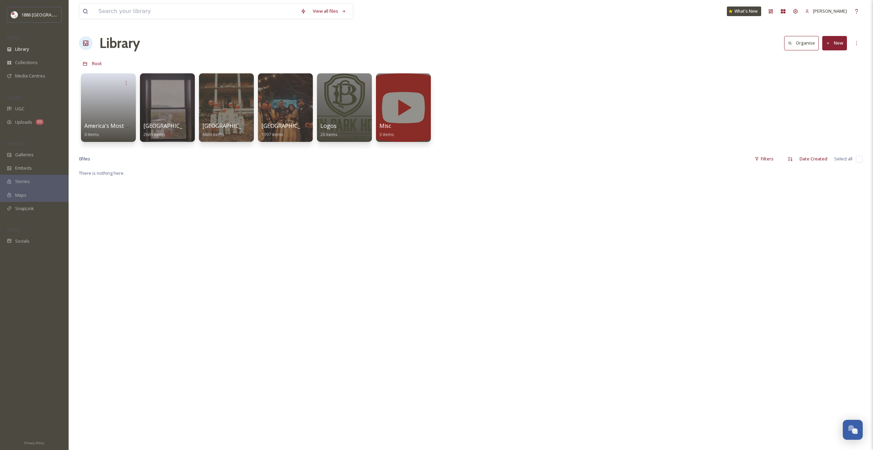
click at [315, 113] on div "America's Most Haunted Hotel 0 items [GEOGRAPHIC_DATA] 2669 items [GEOGRAPHIC_D…" at bounding box center [471, 109] width 784 height 79
click at [303, 112] on div at bounding box center [285, 108] width 56 height 70
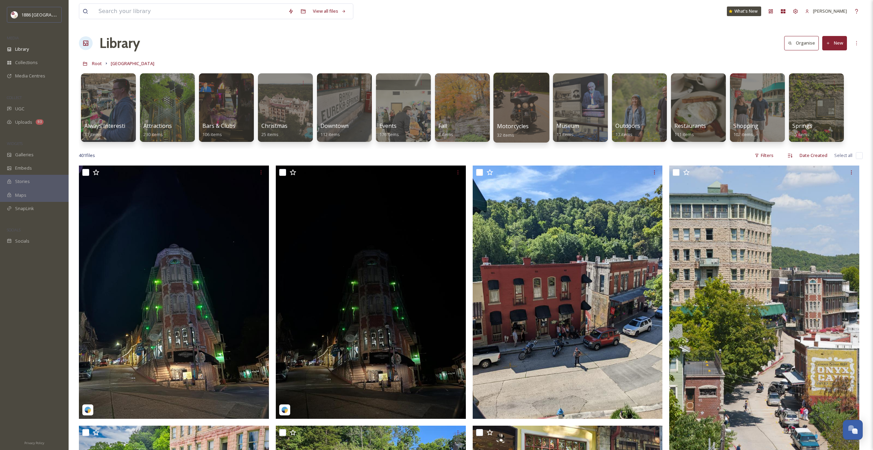
click at [517, 103] on div at bounding box center [521, 108] width 56 height 70
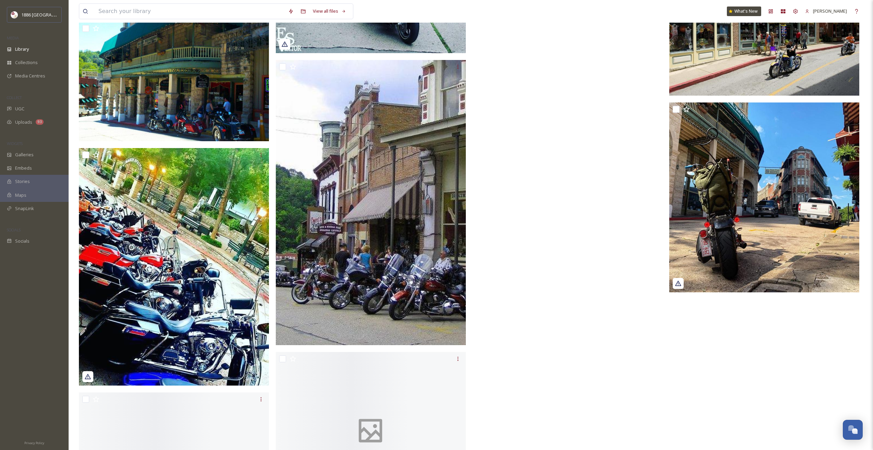
scroll to position [1407, 0]
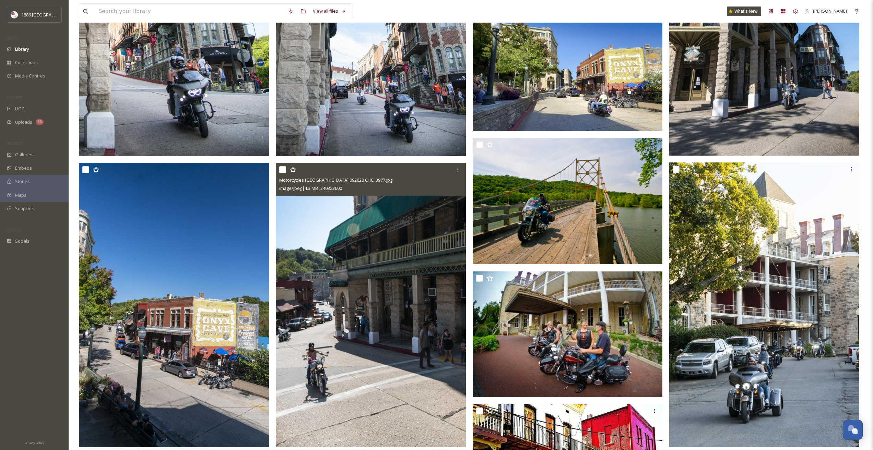
drag, startPoint x: 364, startPoint y: 153, endPoint x: 355, endPoint y: 128, distance: 26.6
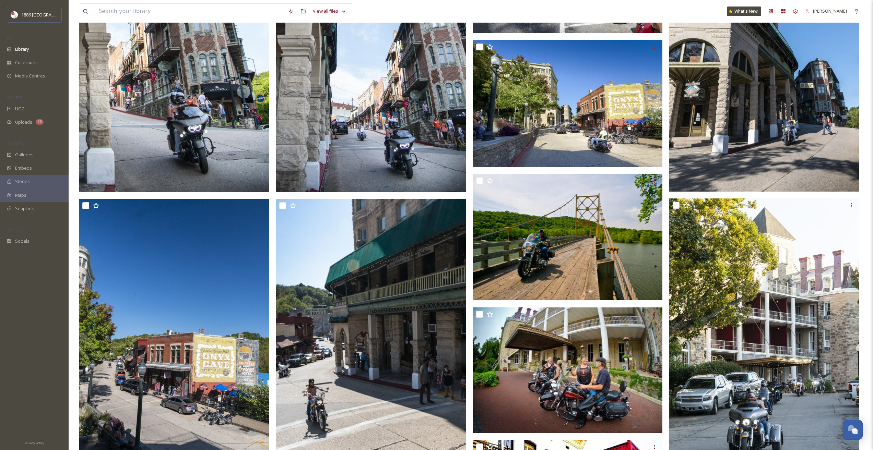
scroll to position [0, 0]
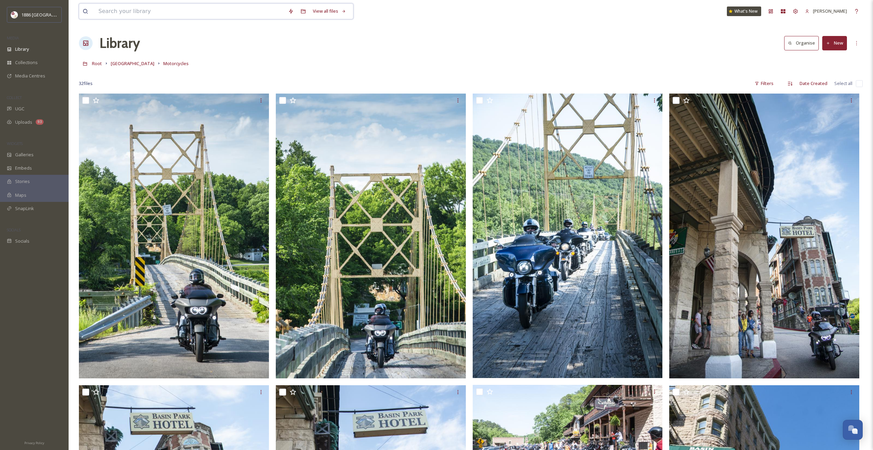
click at [166, 12] on input at bounding box center [190, 11] width 190 height 15
type input "[PERSON_NAME]"
click at [137, 6] on input at bounding box center [216, 11] width 159 height 15
drag, startPoint x: 132, startPoint y: 9, endPoint x: 40, endPoint y: 0, distance: 92.7
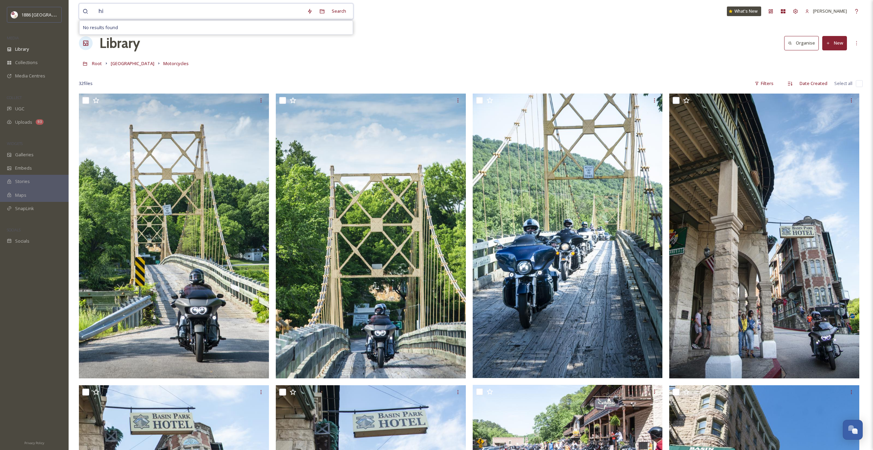
type input "h"
type input "zombie"
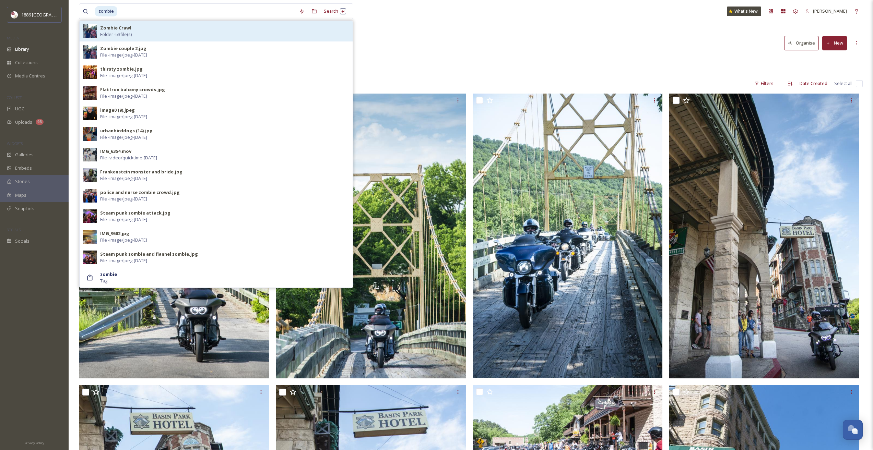
click at [137, 29] on div "Zombie Crawl Folder - 53 file(s)" at bounding box center [224, 31] width 249 height 13
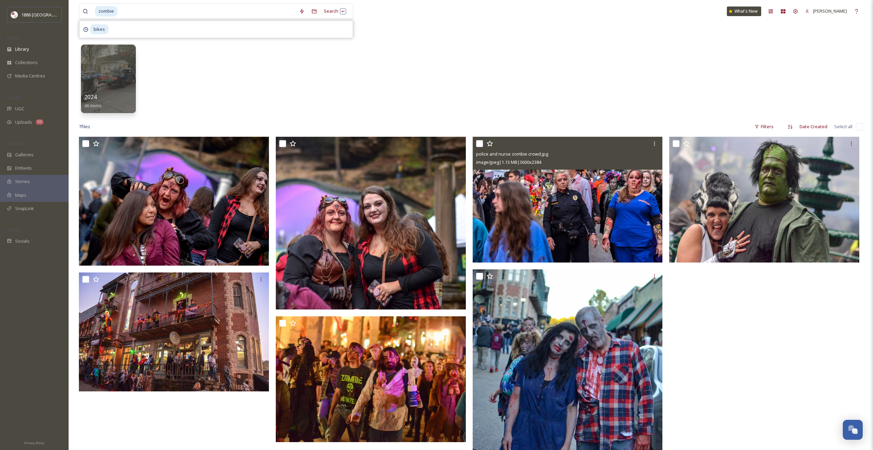
scroll to position [166, 0]
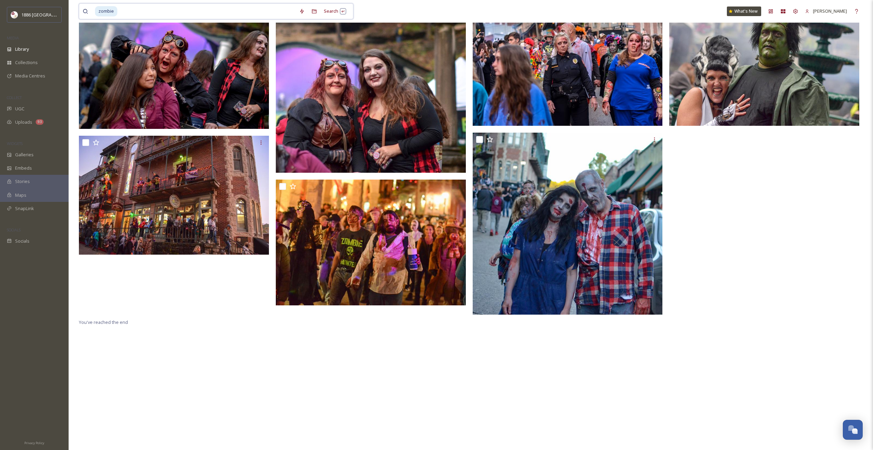
drag, startPoint x: 125, startPoint y: 11, endPoint x: 65, endPoint y: 13, distance: 59.7
click at [71, 12] on div "zombie Search What's [GEOGRAPHIC_DATA] Organise New Root Eureka Springs Events …" at bounding box center [471, 142] width 805 height 616
type input "z"
type input "[DATE]"
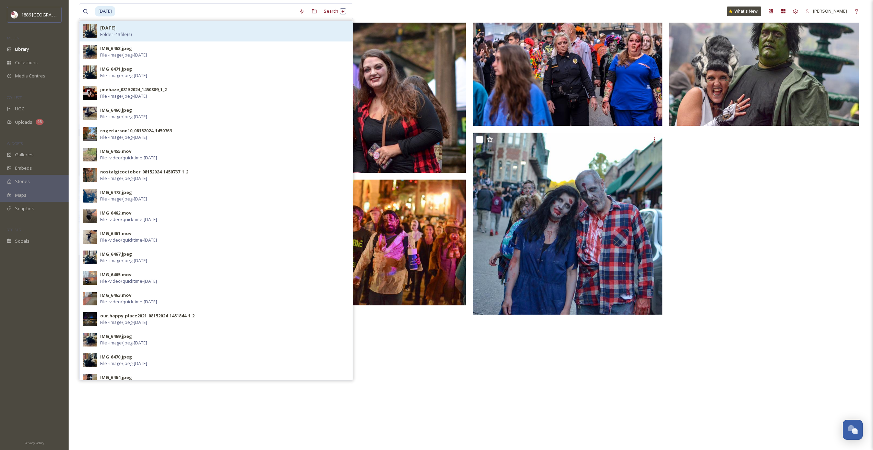
click at [132, 30] on div "[DATE] Folder - 13 file(s)" at bounding box center [224, 31] width 249 height 13
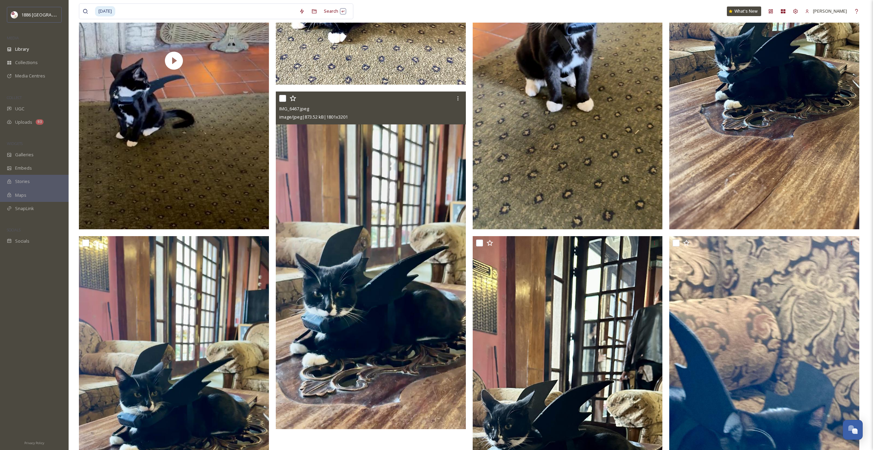
drag, startPoint x: 401, startPoint y: 190, endPoint x: 384, endPoint y: 162, distance: 32.7
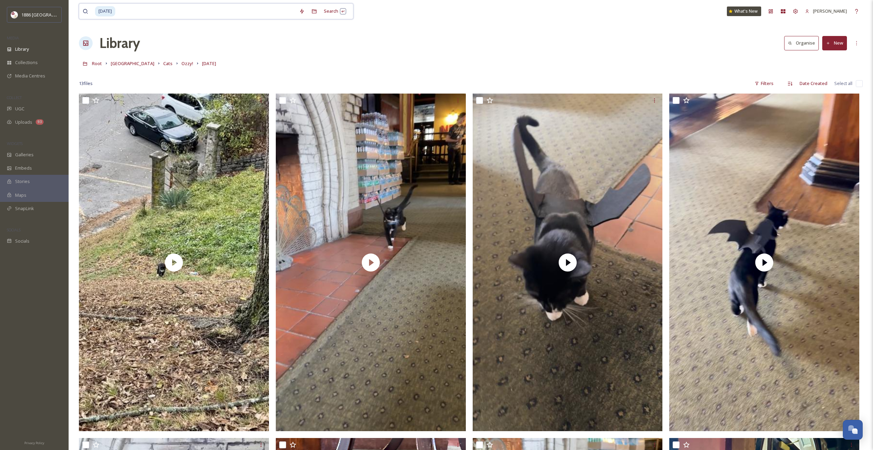
click at [151, 13] on input at bounding box center [206, 11] width 180 height 15
type input "h"
type input "diversity"
type input "d"
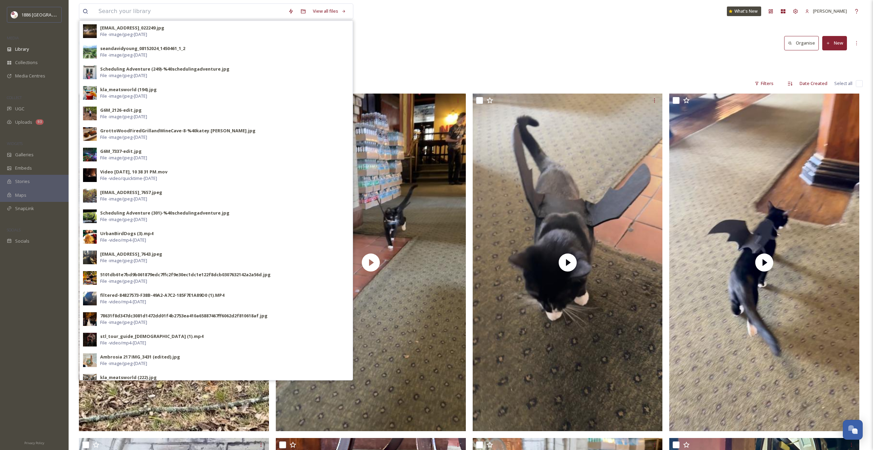
click at [414, 52] on div "Library Organise New" at bounding box center [471, 43] width 784 height 21
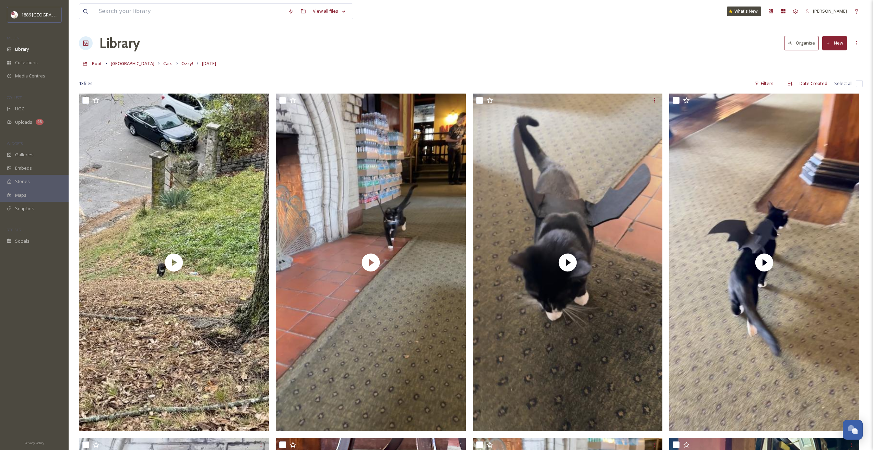
click at [103, 43] on h1 "Library" at bounding box center [119, 43] width 40 height 21
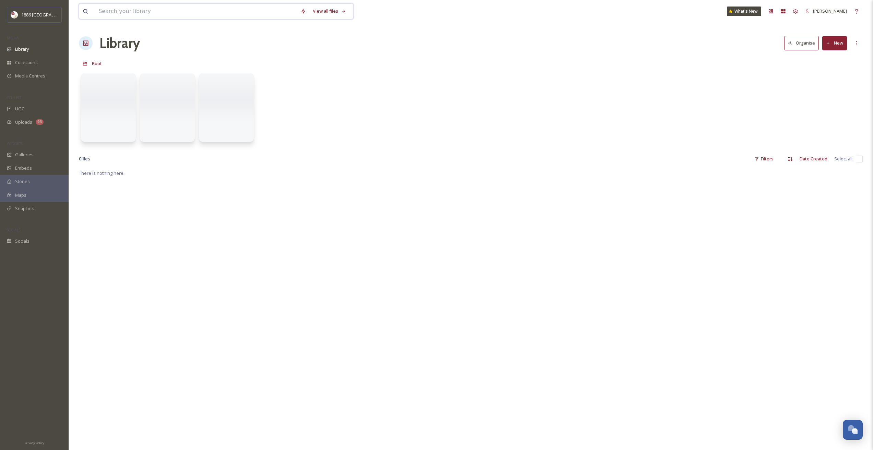
click at [117, 9] on input at bounding box center [196, 11] width 202 height 15
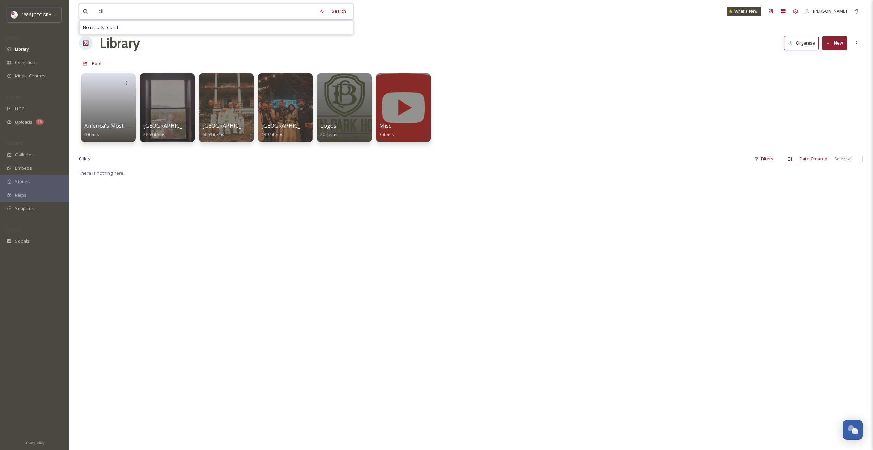
type input "d"
drag, startPoint x: 449, startPoint y: 224, endPoint x: 443, endPoint y: 215, distance: 11.1
click at [449, 224] on div "There is nothing here." at bounding box center [471, 394] width 784 height 450
click at [274, 91] on div at bounding box center [285, 108] width 56 height 70
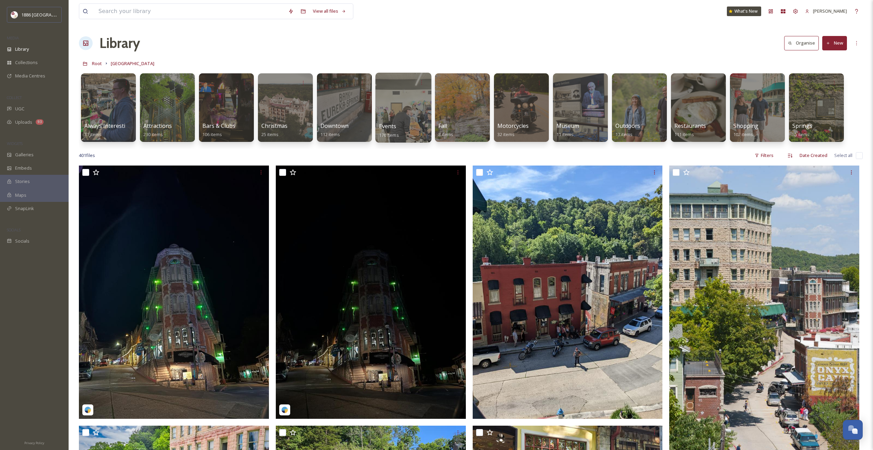
click at [396, 97] on div at bounding box center [403, 108] width 56 height 70
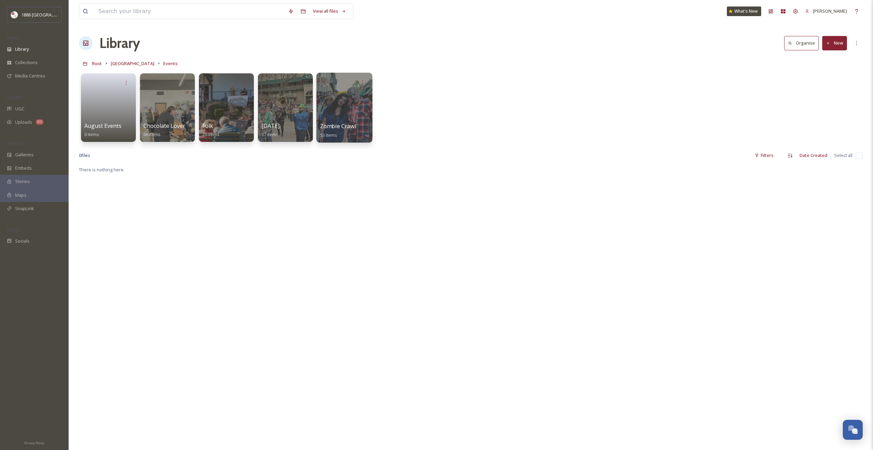
click at [363, 112] on div at bounding box center [344, 108] width 56 height 70
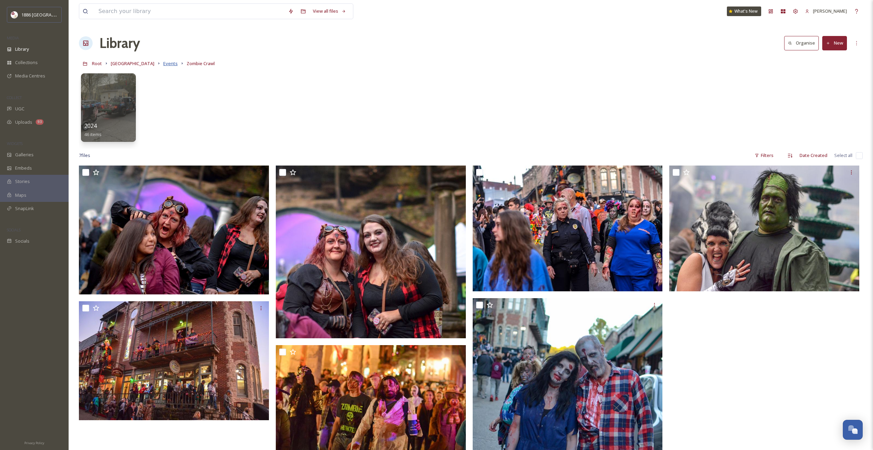
click at [163, 65] on span "Events" at bounding box center [170, 63] width 14 height 6
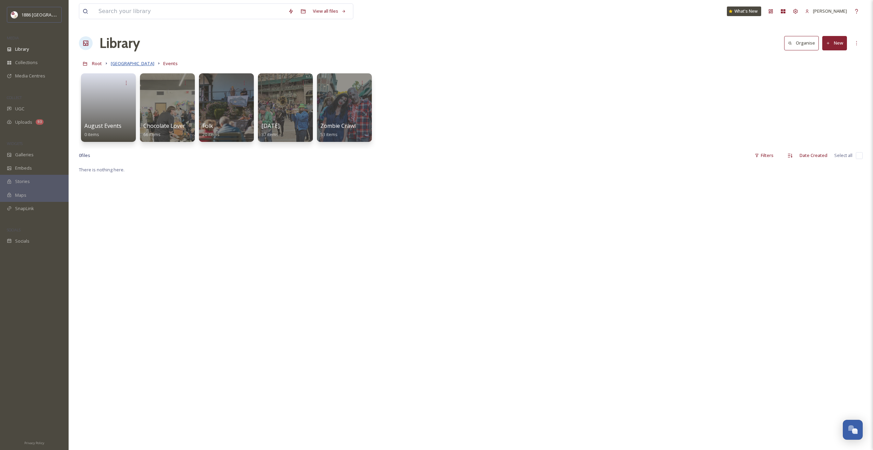
click at [126, 62] on span "[GEOGRAPHIC_DATA]" at bounding box center [133, 63] width 44 height 6
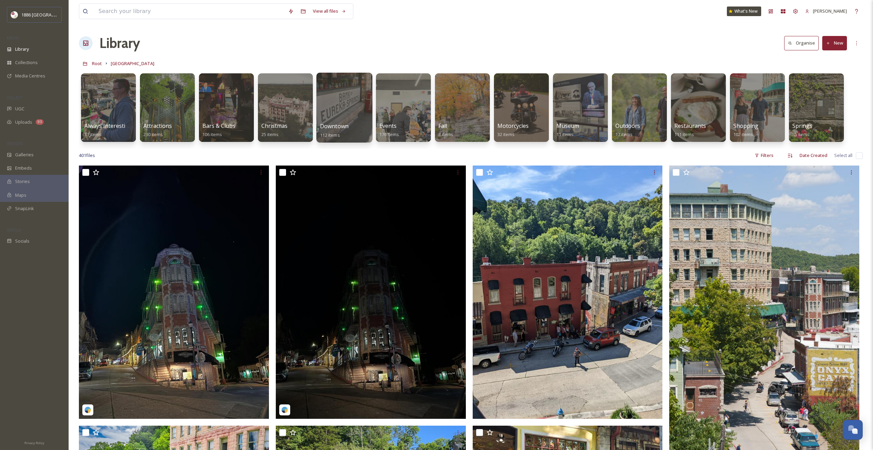
click at [349, 100] on div at bounding box center [344, 108] width 56 height 70
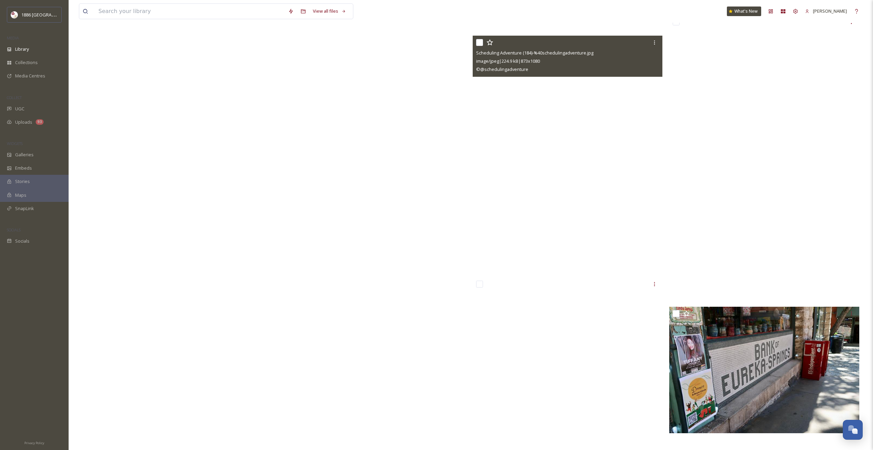
scroll to position [3849, 0]
